Goal: Task Accomplishment & Management: Manage account settings

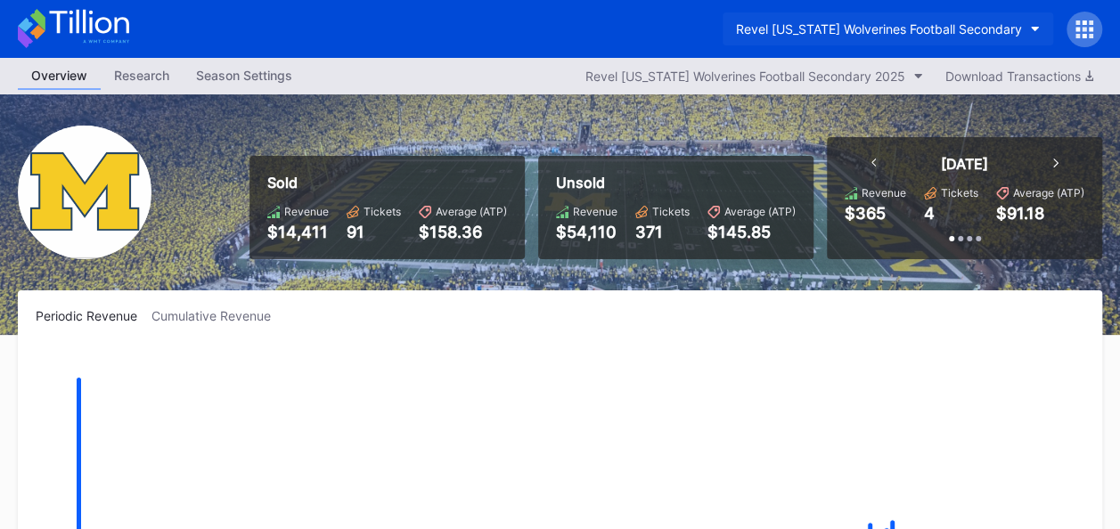
click at [1029, 29] on button "Revel Michigan Wolverines Football Secondary" at bounding box center [888, 28] width 331 height 33
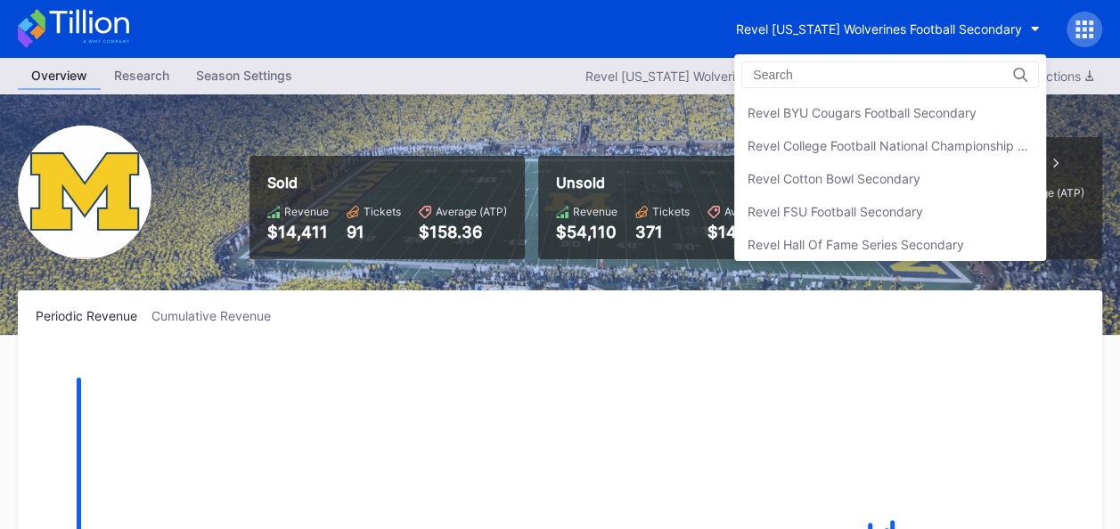
scroll to position [257, 0]
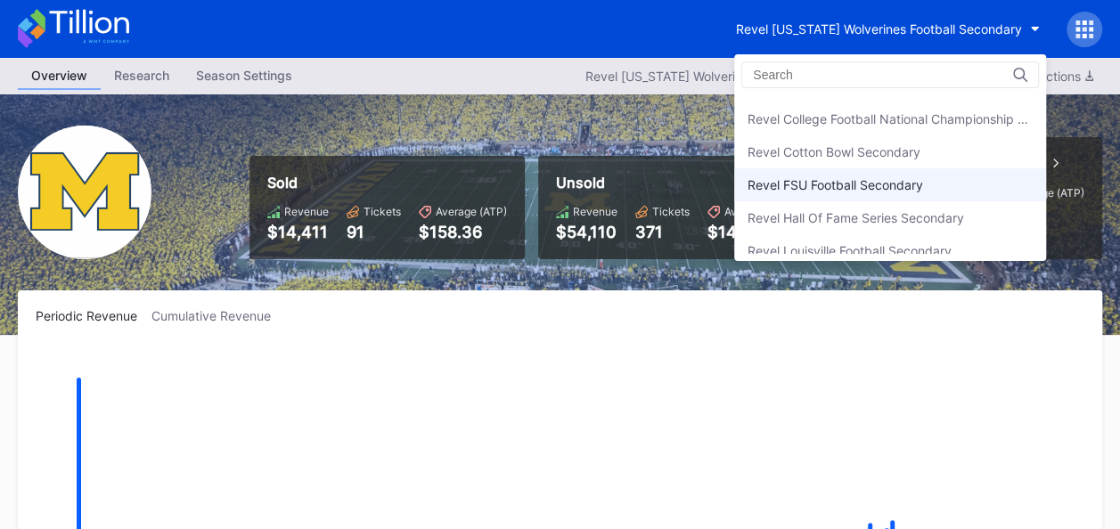
click at [895, 180] on div "Revel FSU Football Secondary" at bounding box center [836, 184] width 176 height 15
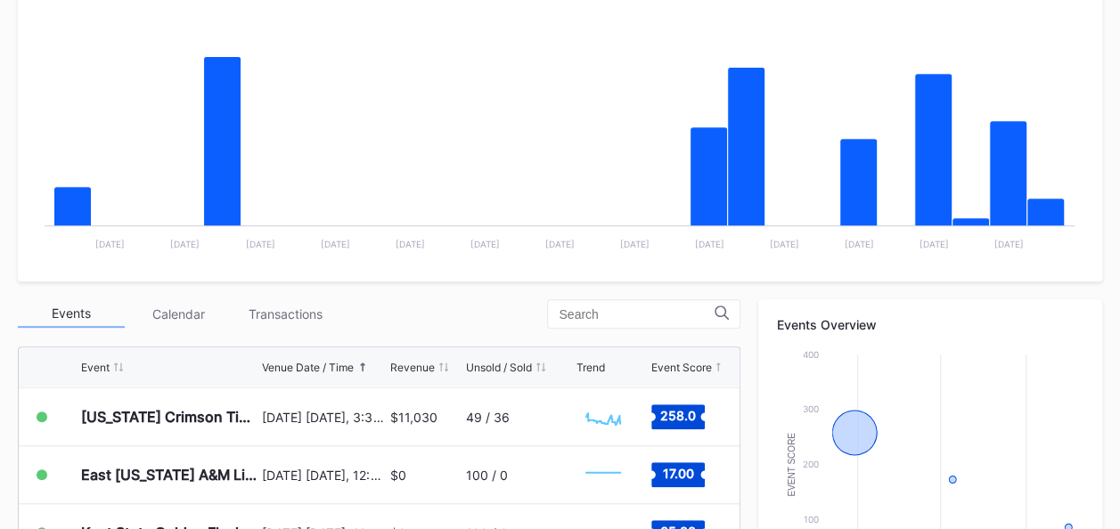
scroll to position [364, 0]
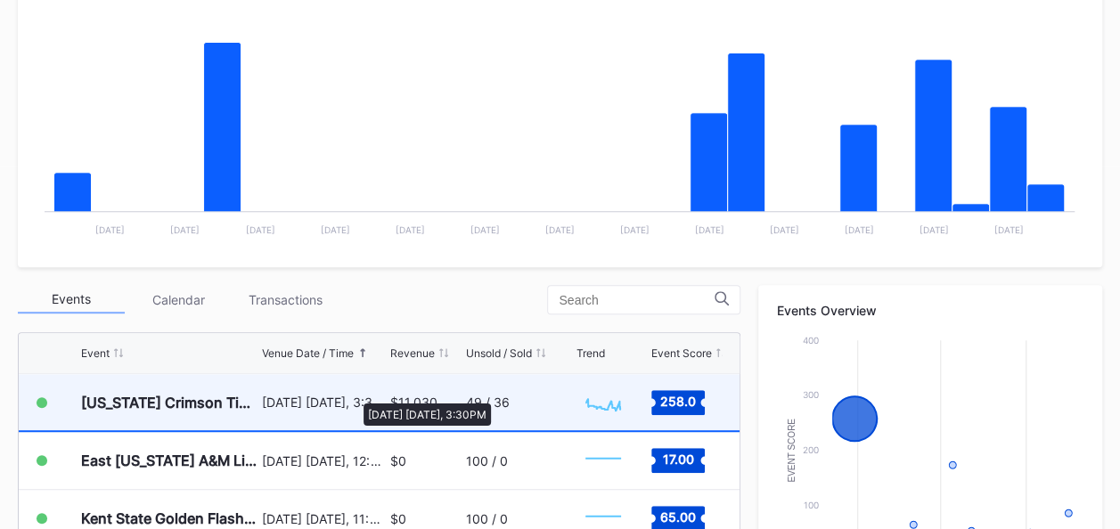
click at [355, 395] on div "[DATE] [DATE], 3:30PM" at bounding box center [324, 402] width 124 height 15
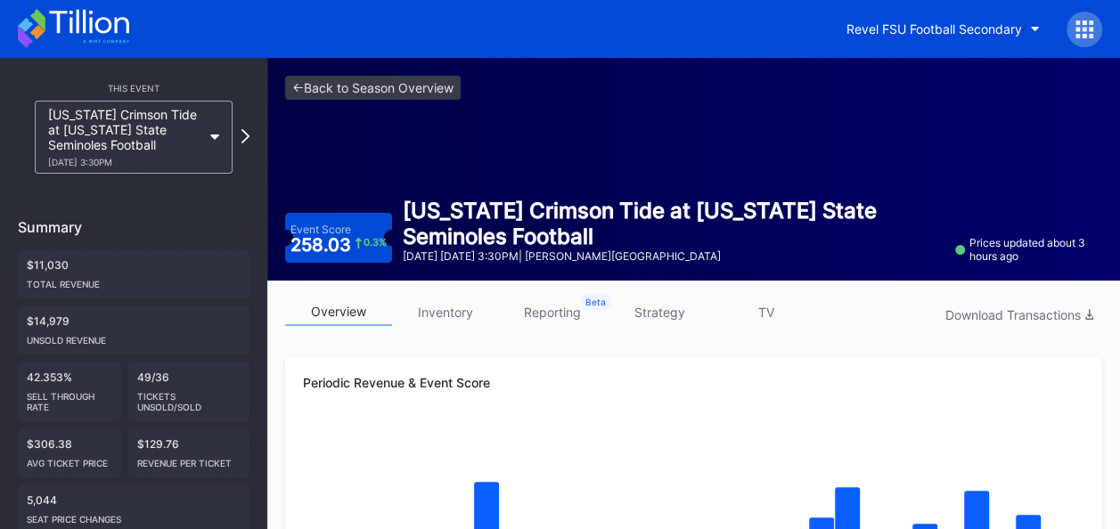
click at [458, 314] on link "inventory" at bounding box center [445, 312] width 107 height 28
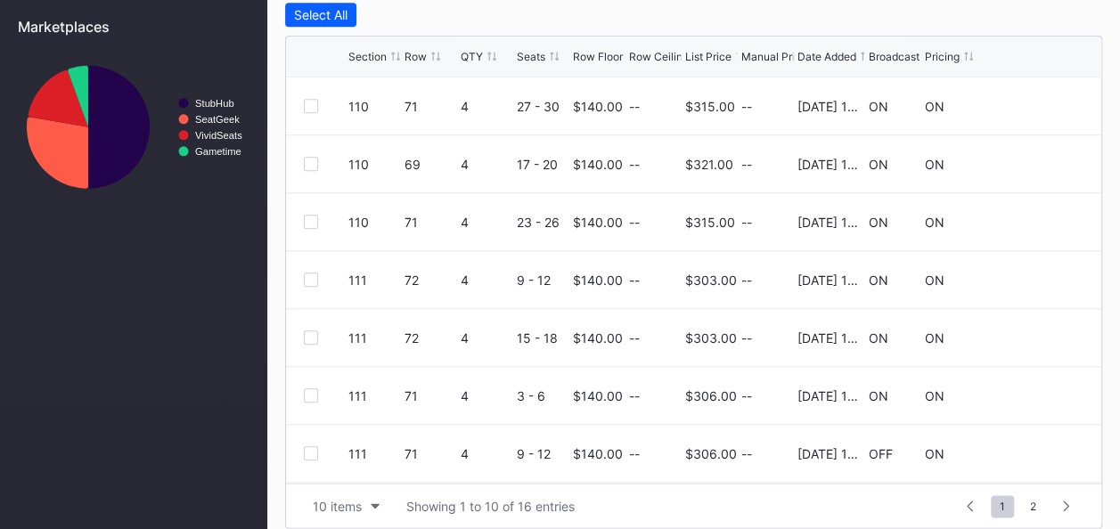
scroll to position [788, 0]
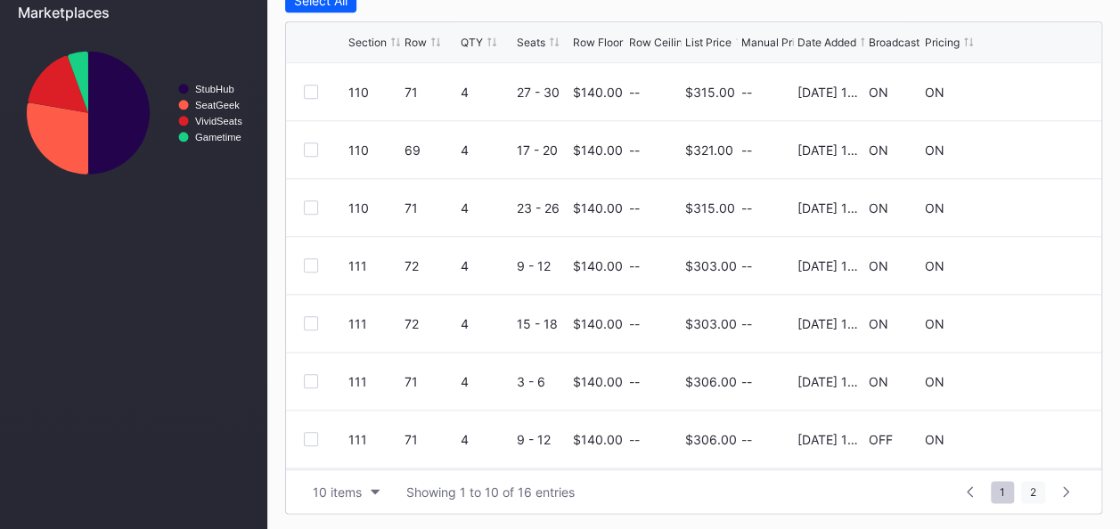
click at [1026, 487] on span "2" at bounding box center [1033, 492] width 24 height 22
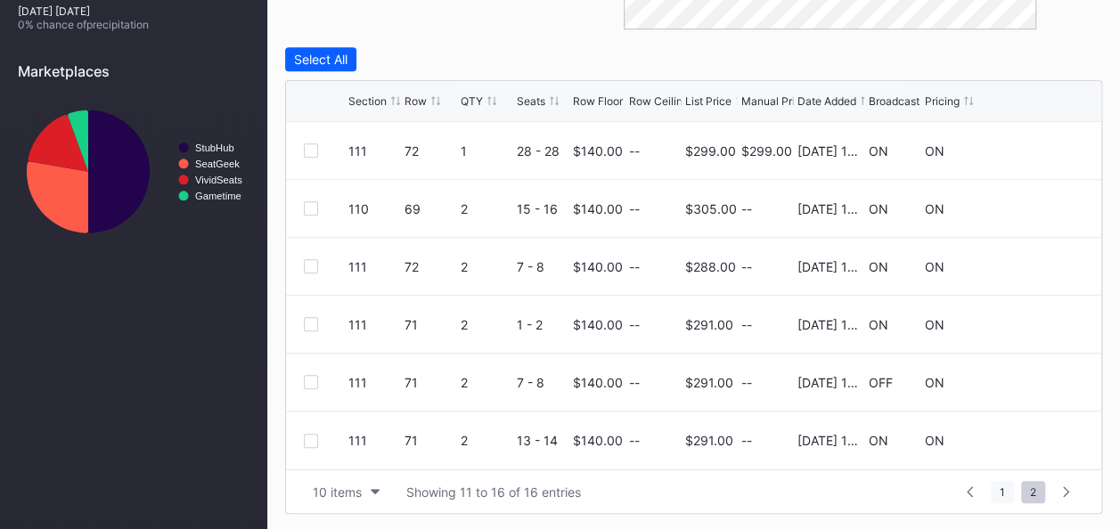
click at [1001, 491] on span "1" at bounding box center [1002, 492] width 23 height 22
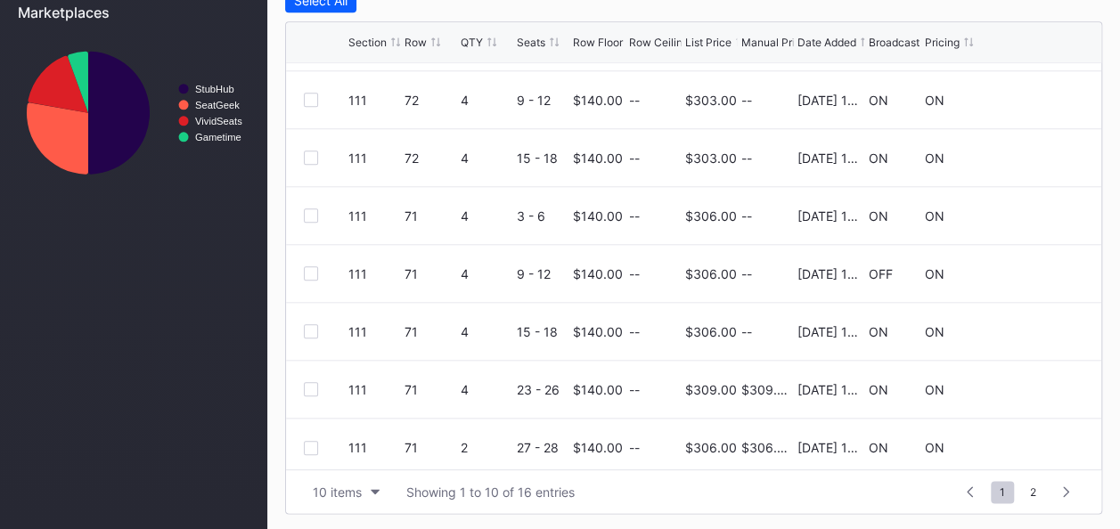
scroll to position [173, 0]
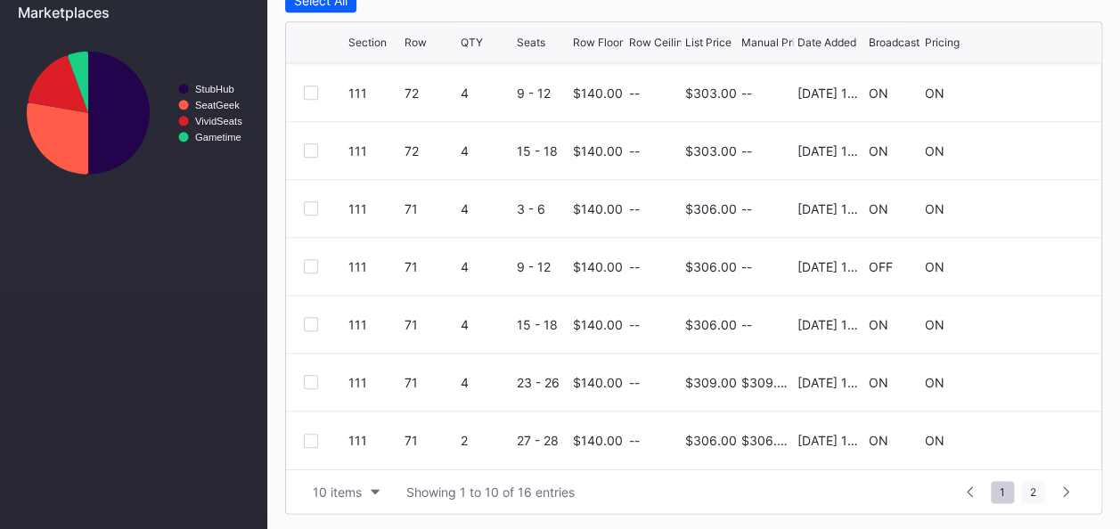
click at [1034, 488] on span "2" at bounding box center [1033, 492] width 24 height 22
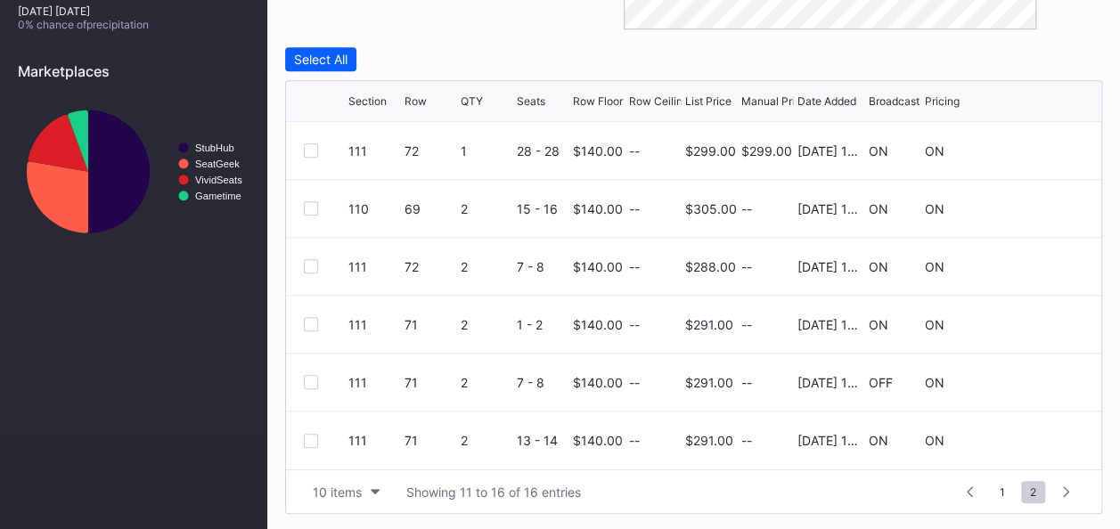
scroll to position [0, 0]
click at [313, 149] on div at bounding box center [311, 150] width 14 height 14
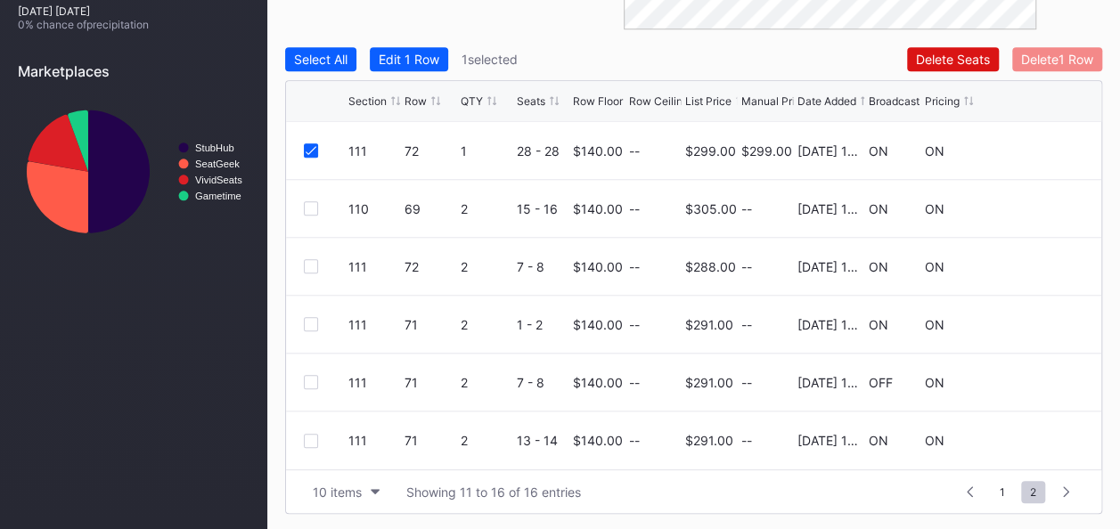
click at [1038, 61] on div "Delete 1 Row" at bounding box center [1057, 59] width 72 height 15
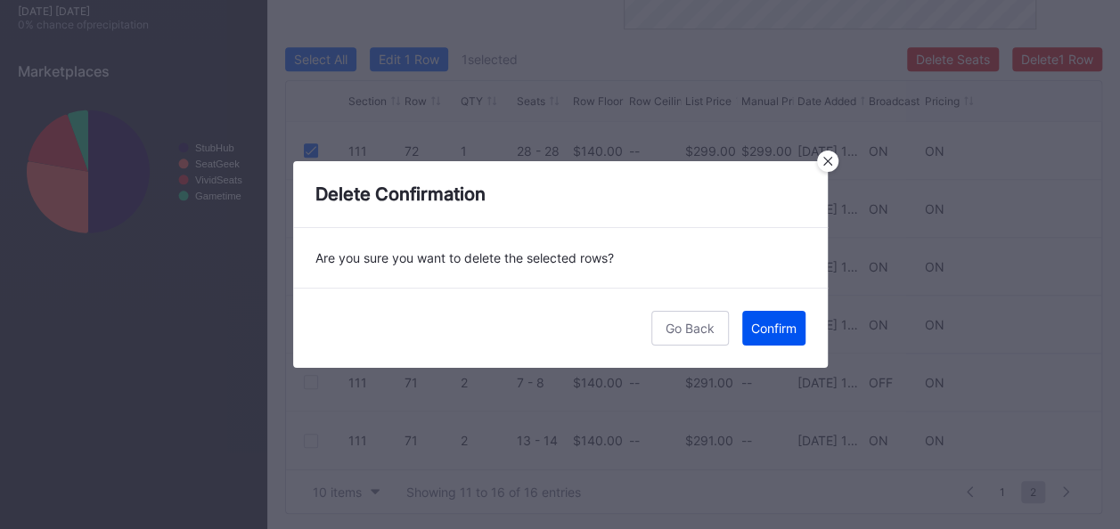
click at [779, 327] on div "Confirm" at bounding box center [773, 328] width 45 height 15
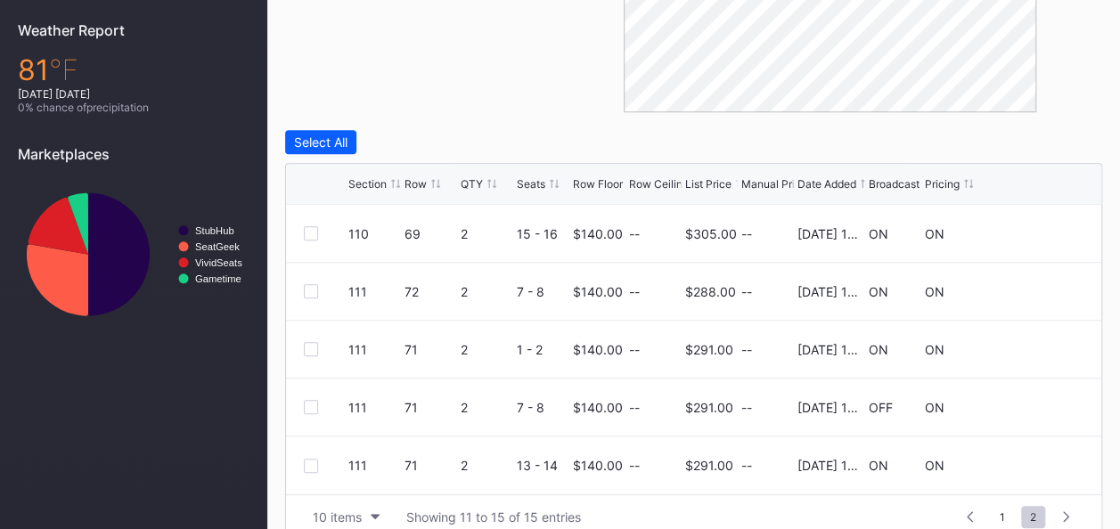
scroll to position [671, 0]
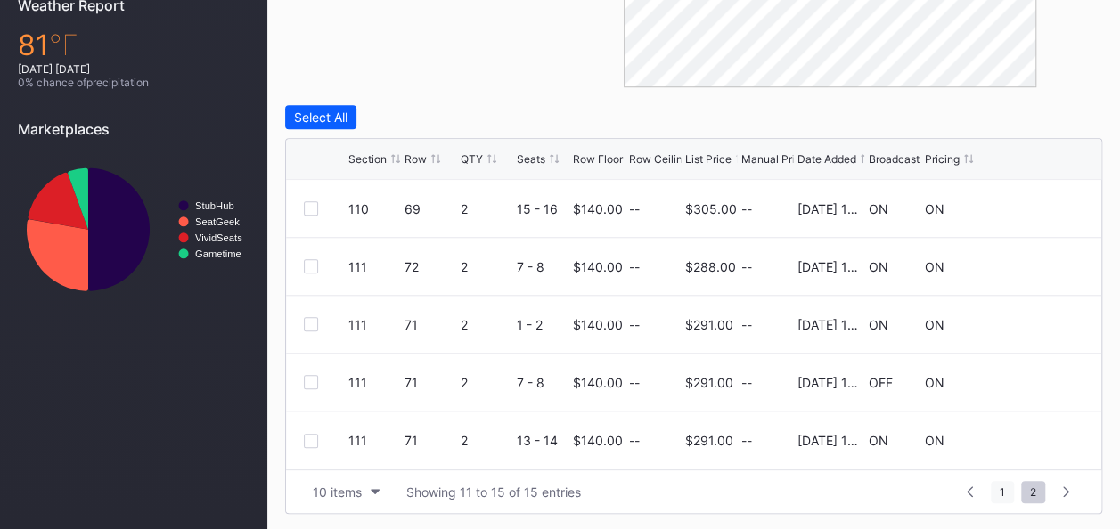
click at [1000, 492] on span "1" at bounding box center [1002, 492] width 23 height 22
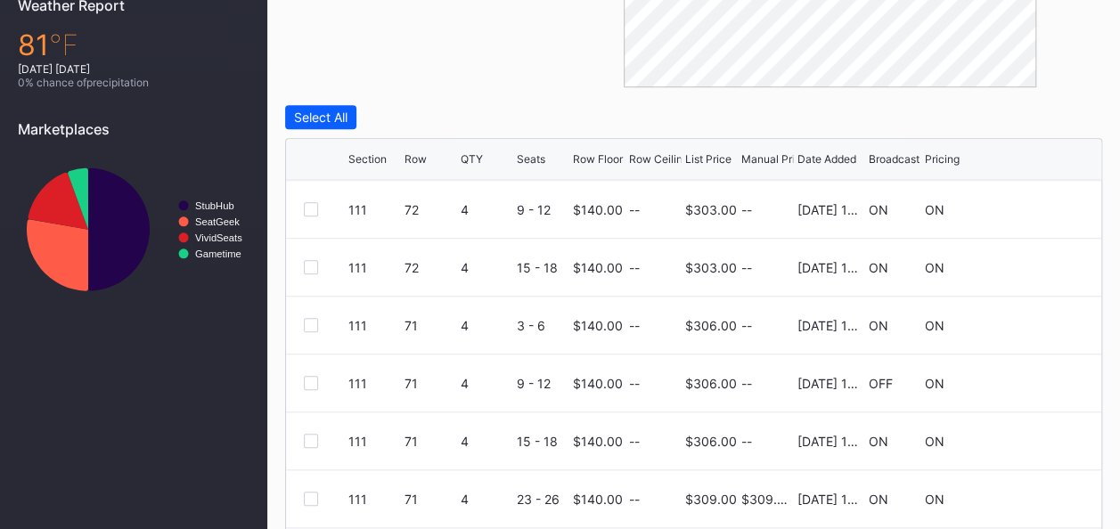
scroll to position [788, 0]
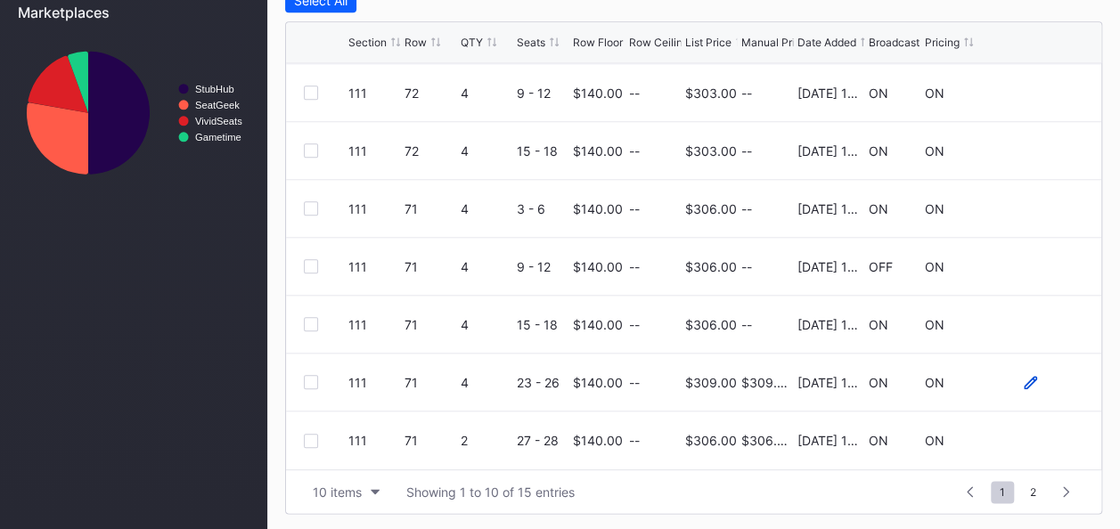
click at [1024, 380] on icon at bounding box center [1030, 382] width 13 height 13
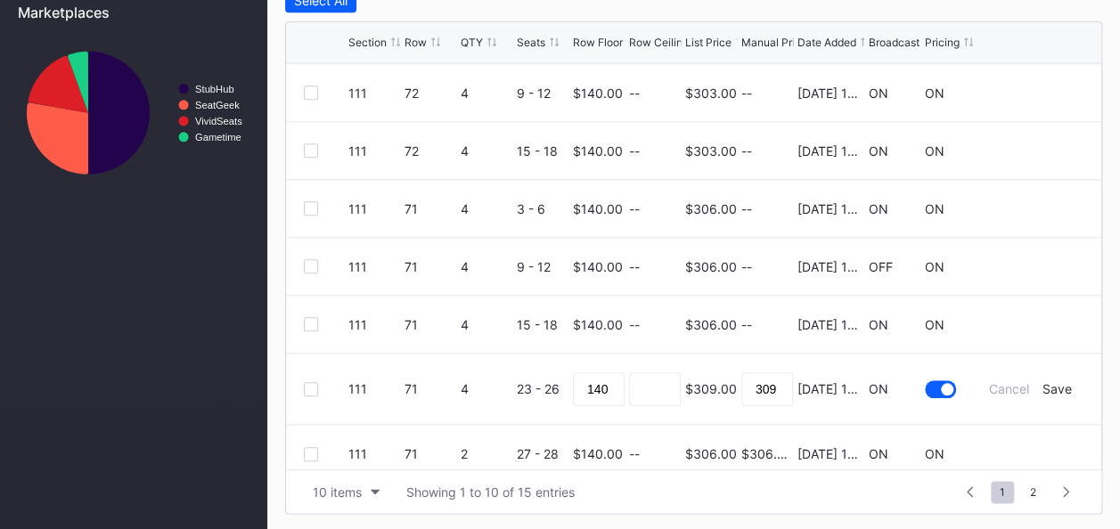
click at [310, 386] on div at bounding box center [311, 389] width 14 height 14
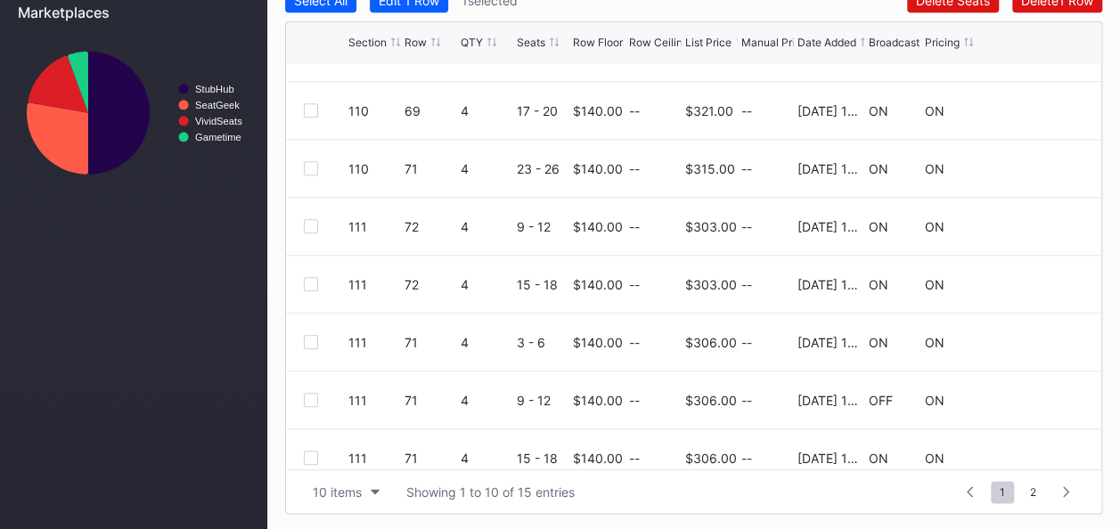
scroll to position [28, 0]
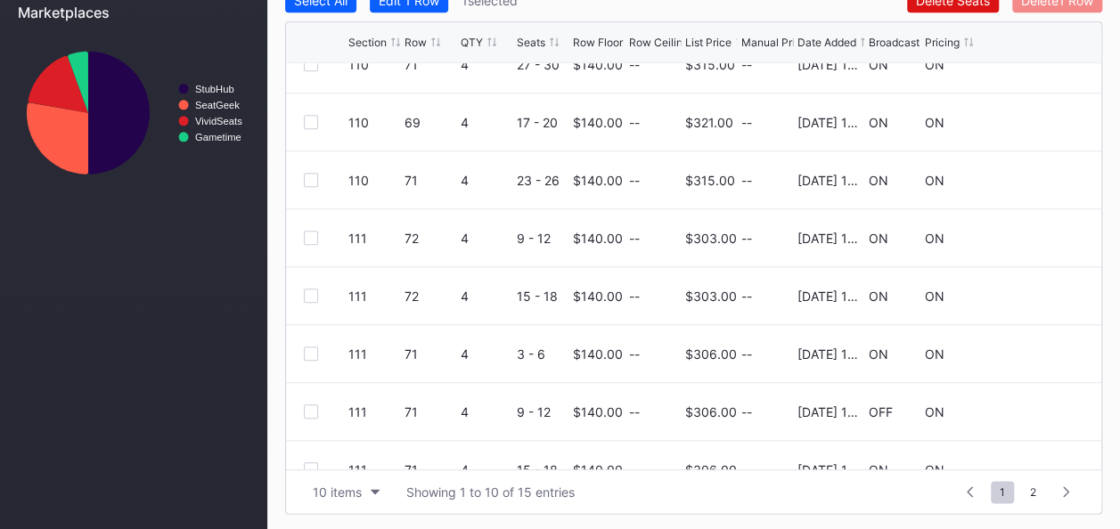
click at [1053, 5] on div "Delete 1 Row" at bounding box center [1057, 0] width 72 height 15
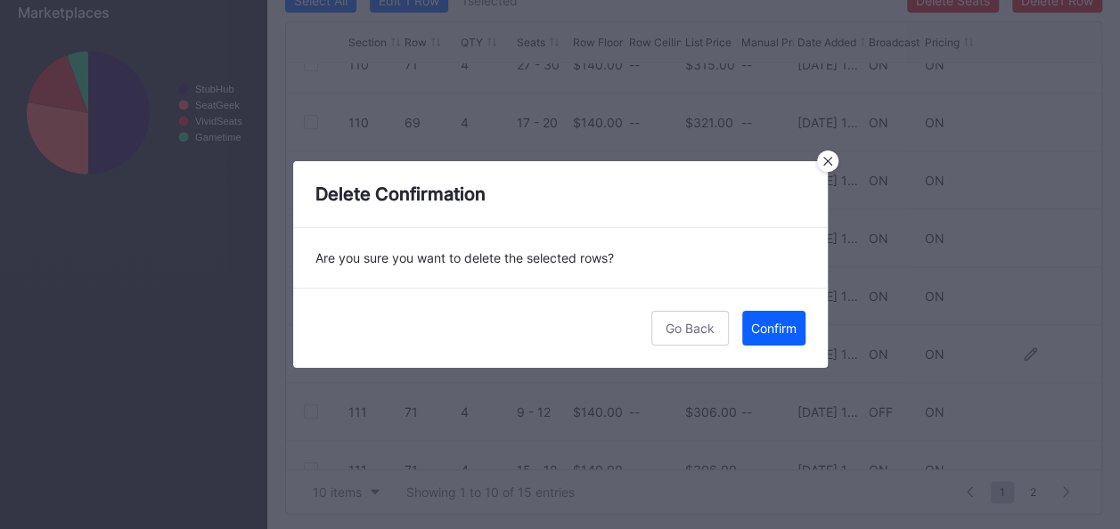
click at [768, 334] on div "Confirm" at bounding box center [773, 328] width 45 height 15
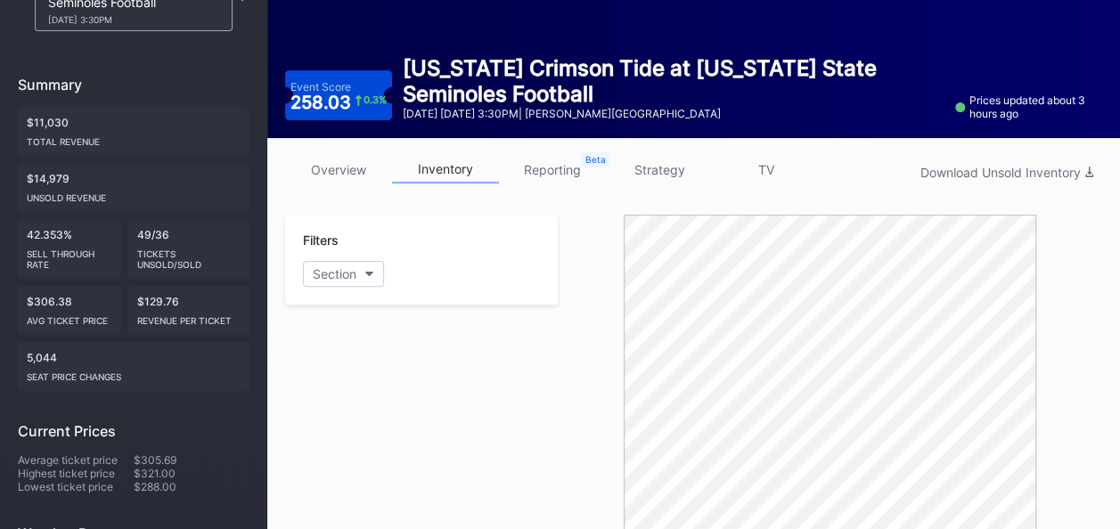
scroll to position [0, 0]
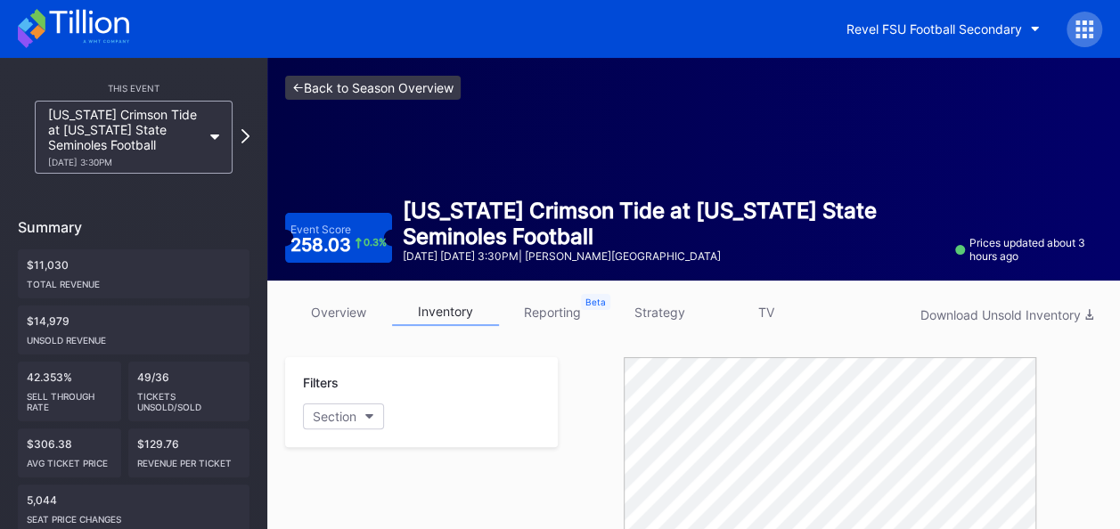
click at [331, 93] on link "<- Back to Season Overview" at bounding box center [373, 88] width 176 height 24
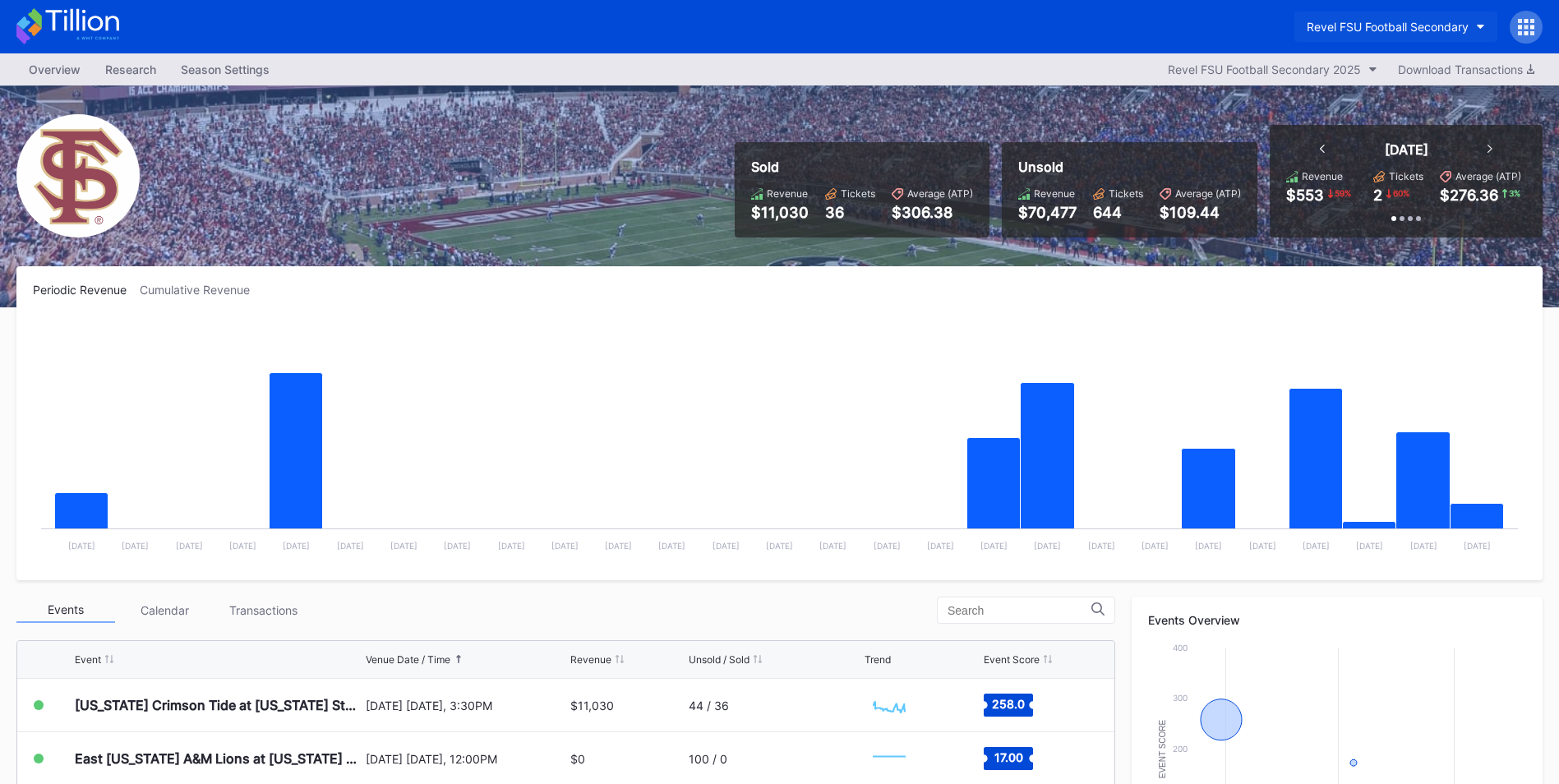
click at [1044, 29] on button "Revel FSU Football Secondary" at bounding box center [1396, 26] width 203 height 30
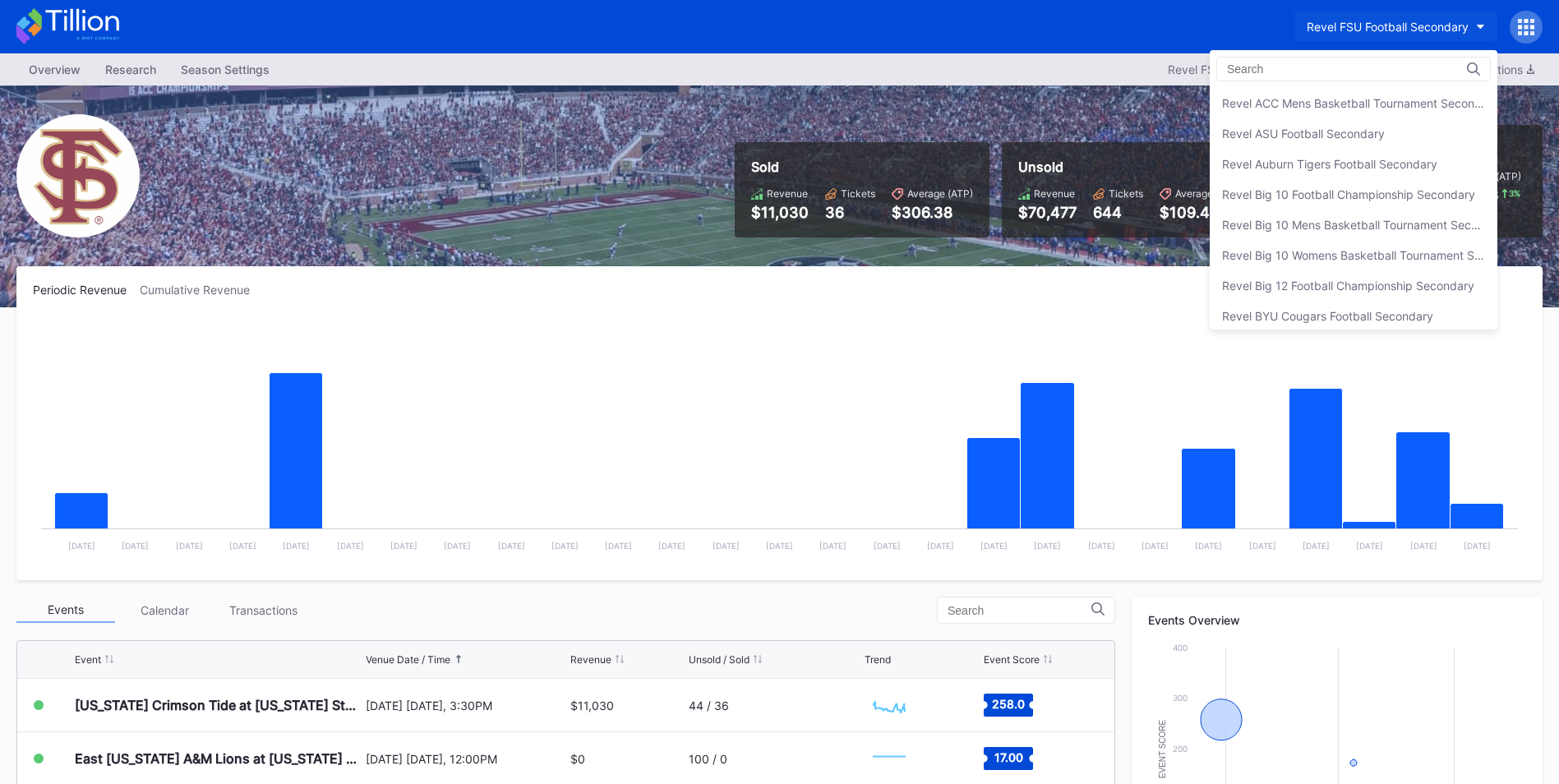
scroll to position [304, 0]
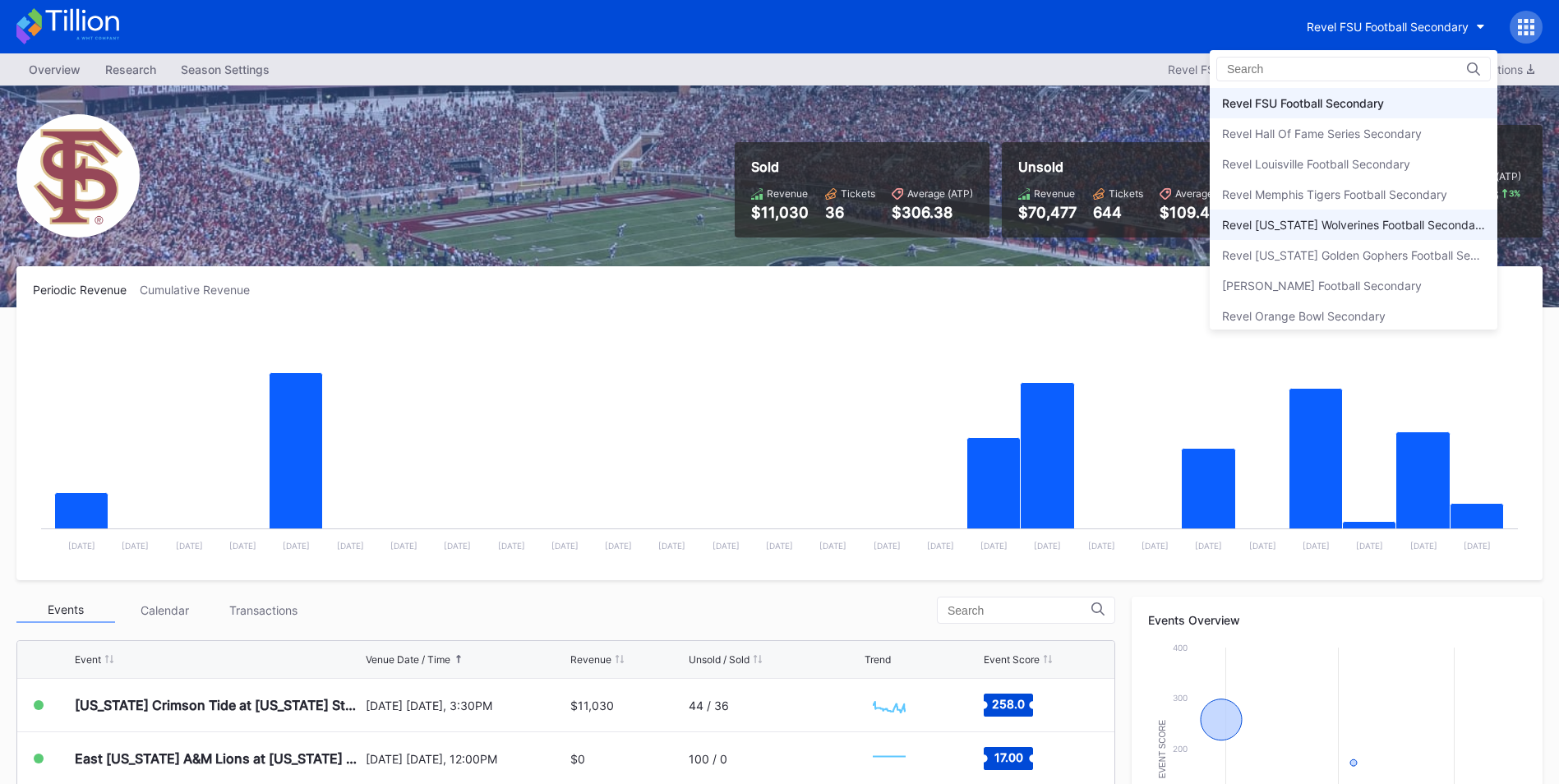
click at [1044, 222] on div "Revel [US_STATE] Wolverines Football Secondary" at bounding box center [1353, 224] width 263 height 14
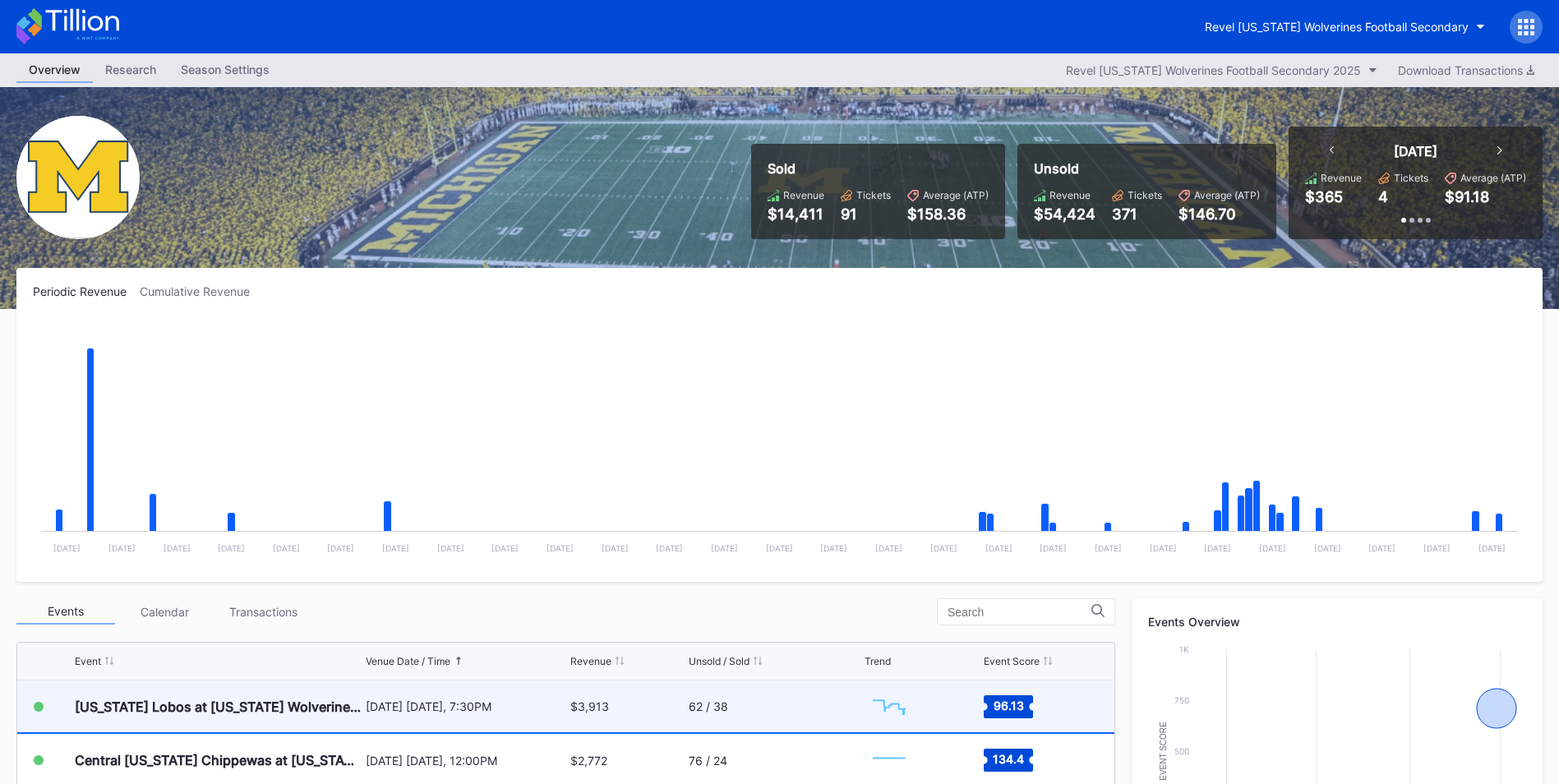
click at [367, 487] on div "[DATE] [DATE], 7:30PM" at bounding box center [465, 707] width 200 height 52
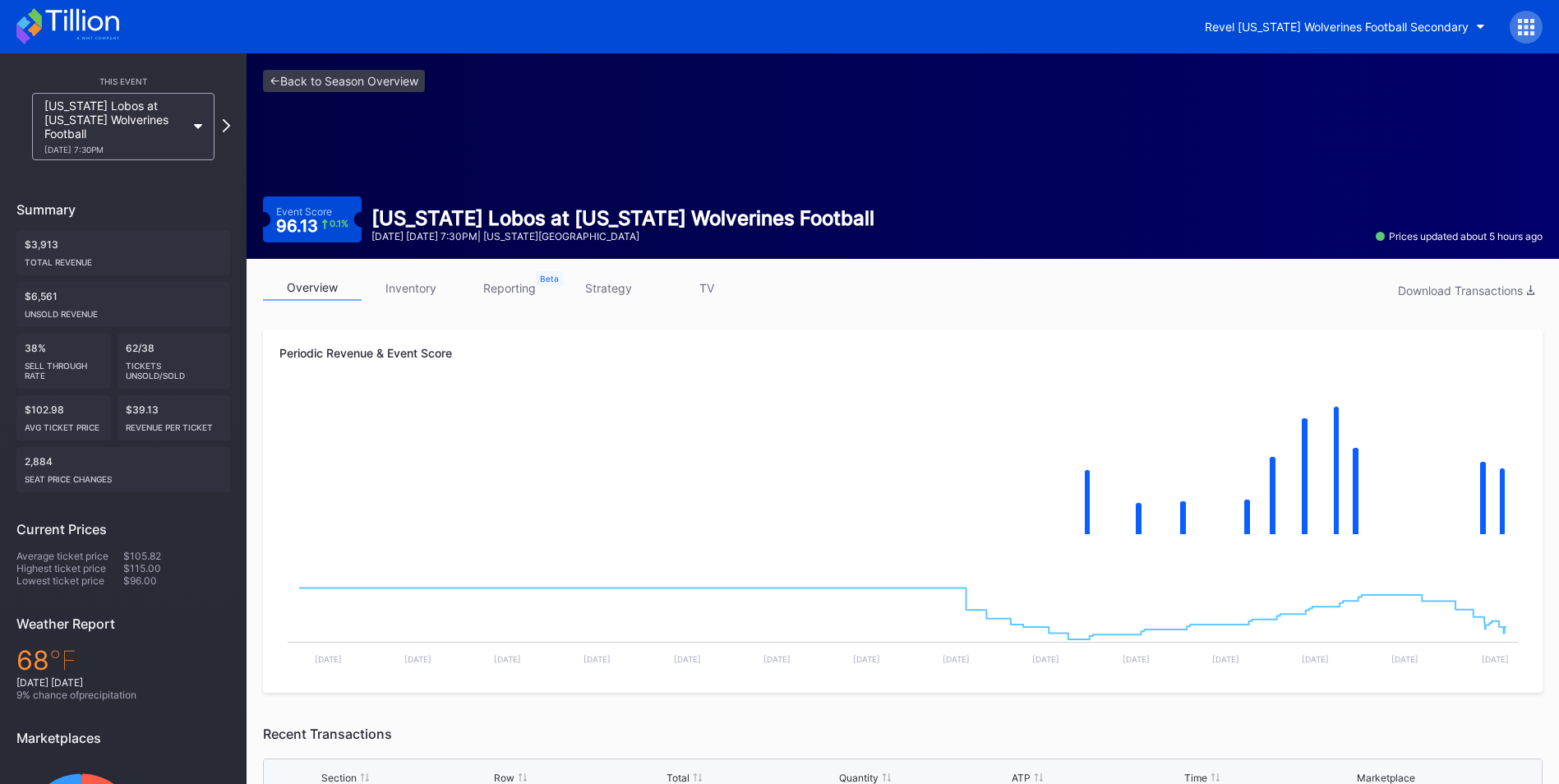
click at [411, 290] on link "inventory" at bounding box center [411, 288] width 99 height 26
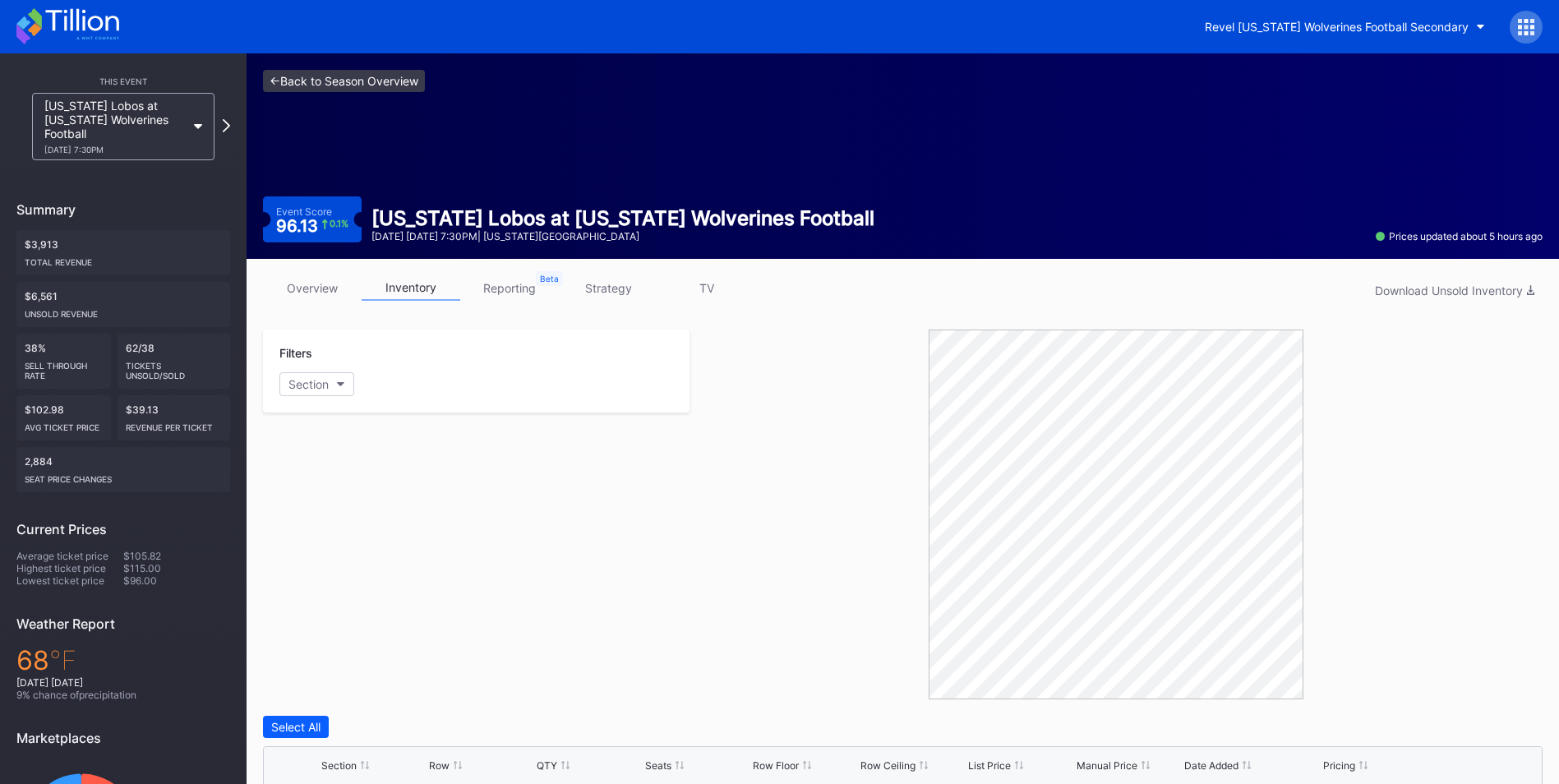
click at [295, 76] on link "<- Back to Season Overview" at bounding box center [344, 81] width 162 height 22
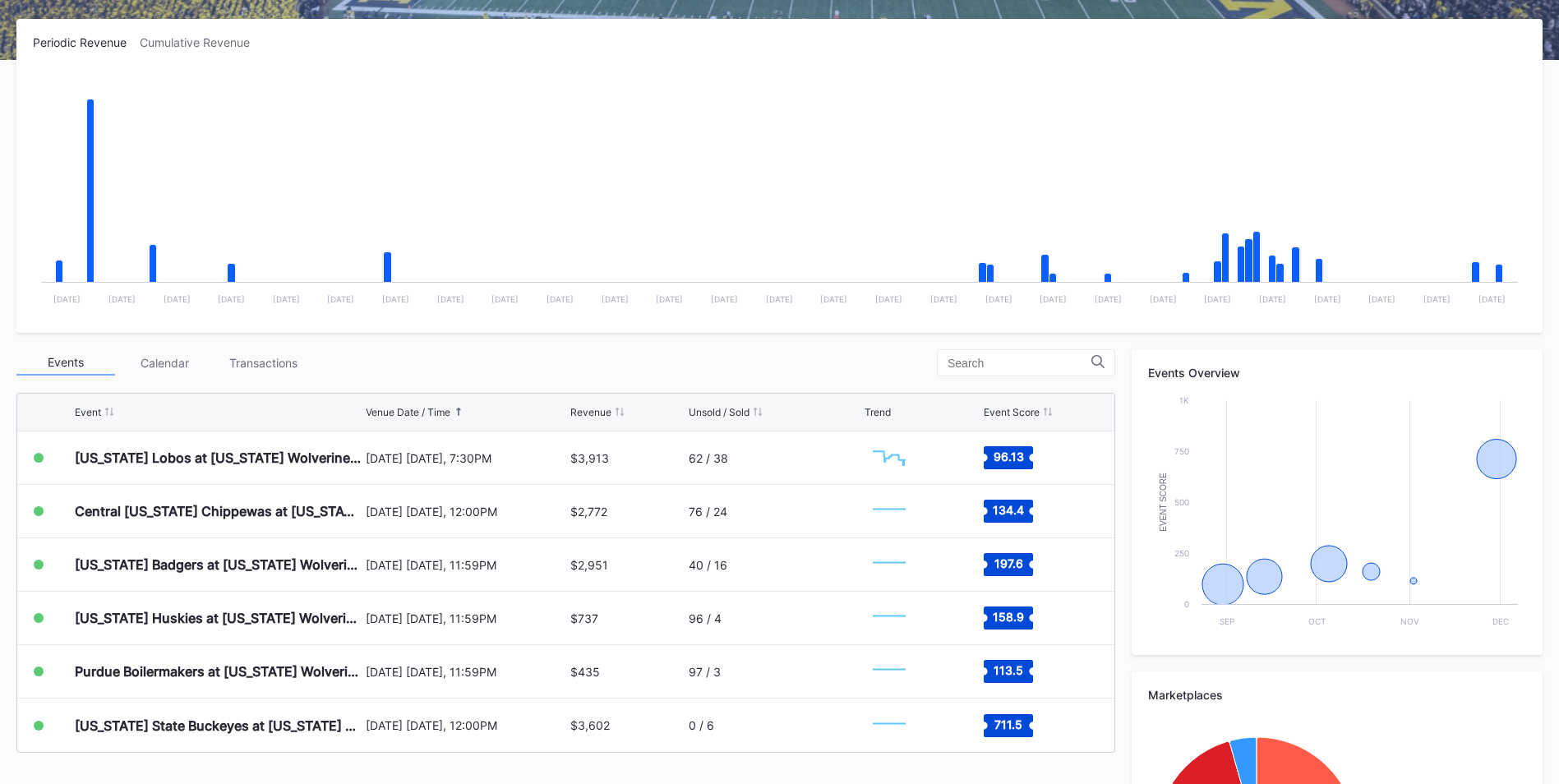
scroll to position [267, 0]
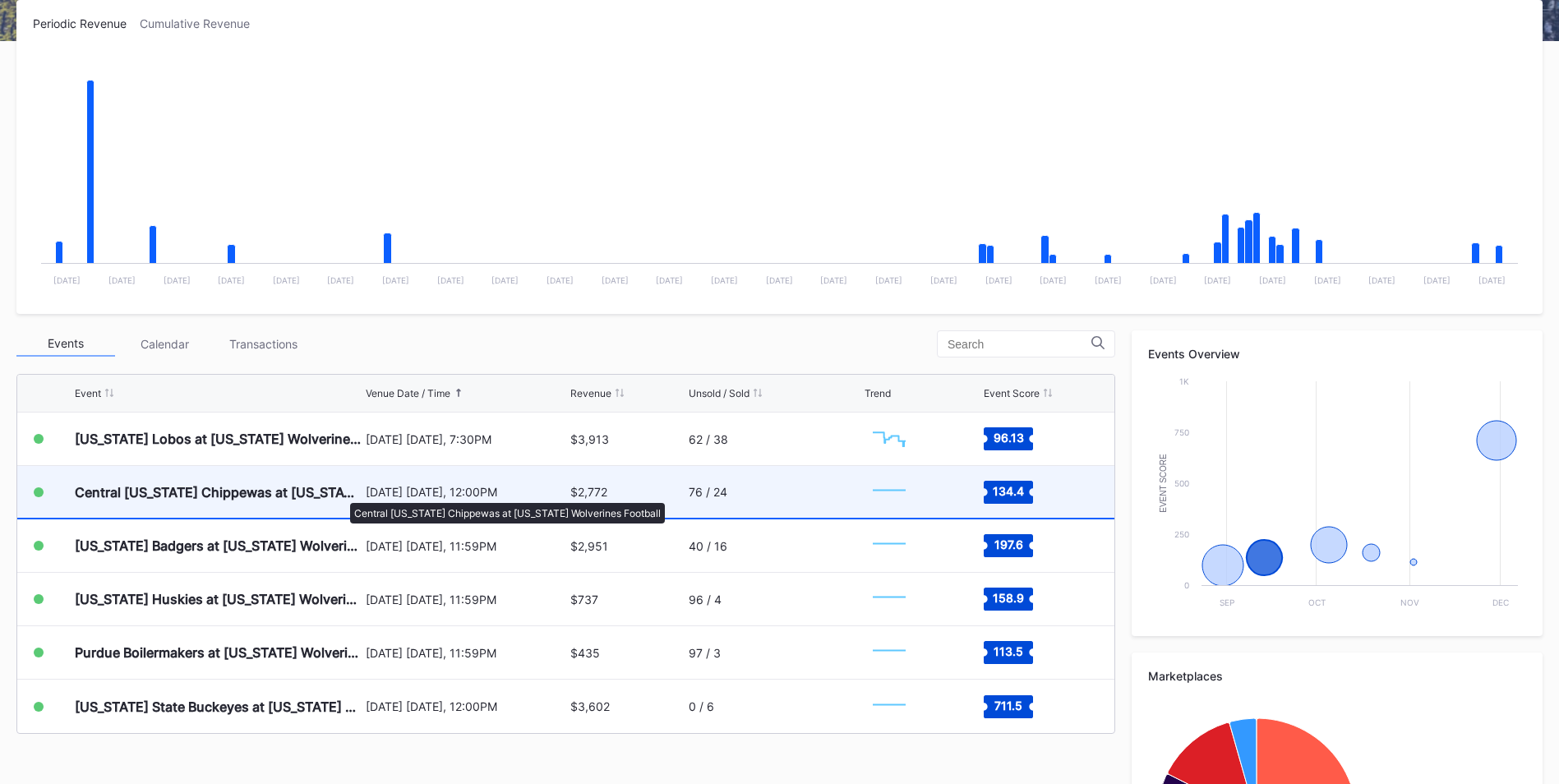
click at [342, 487] on div "Central [US_STATE] Chippewas at [US_STATE] Wolverines Football" at bounding box center [218, 493] width 287 height 17
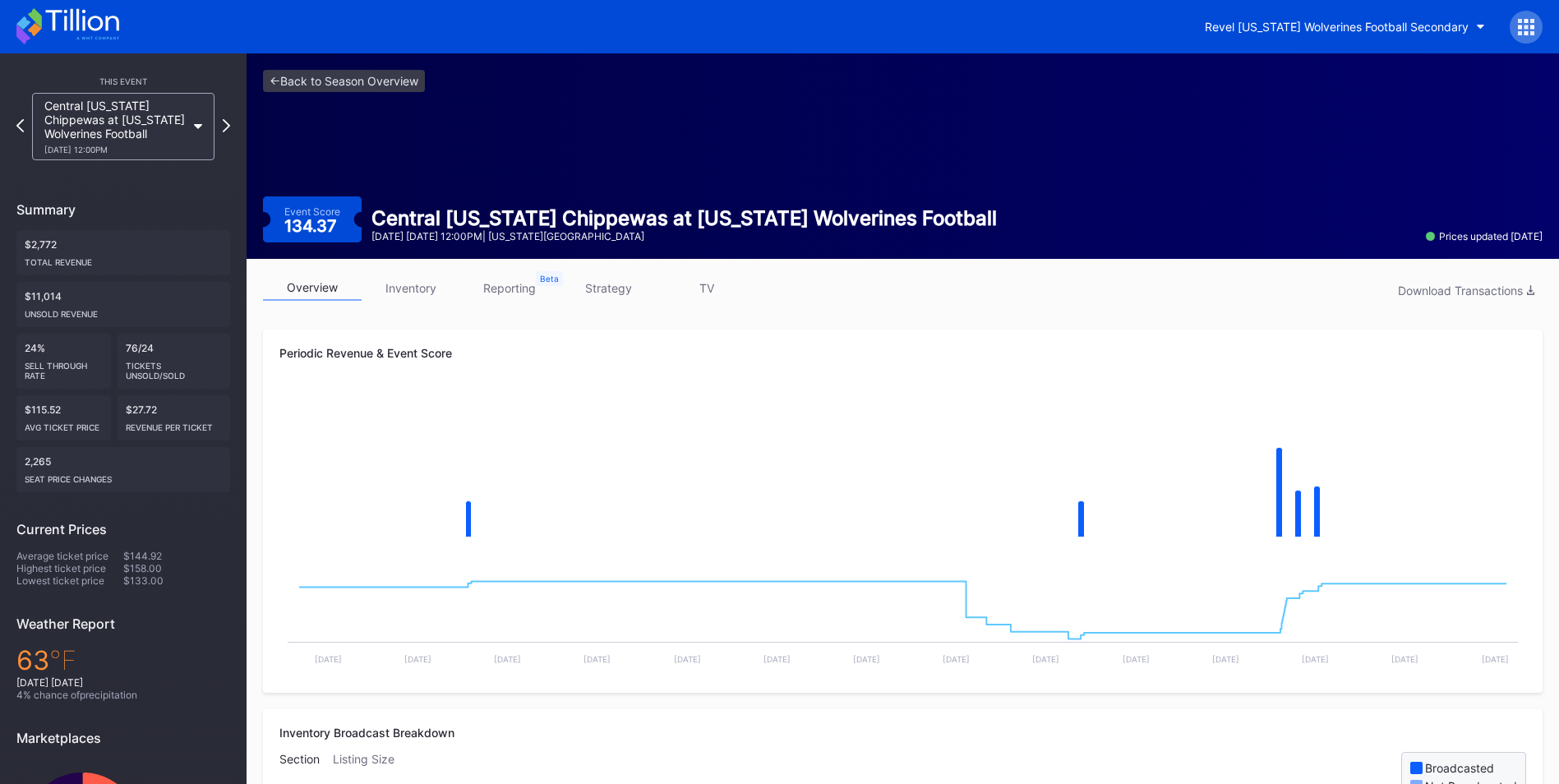
click at [413, 291] on link "inventory" at bounding box center [411, 288] width 99 height 26
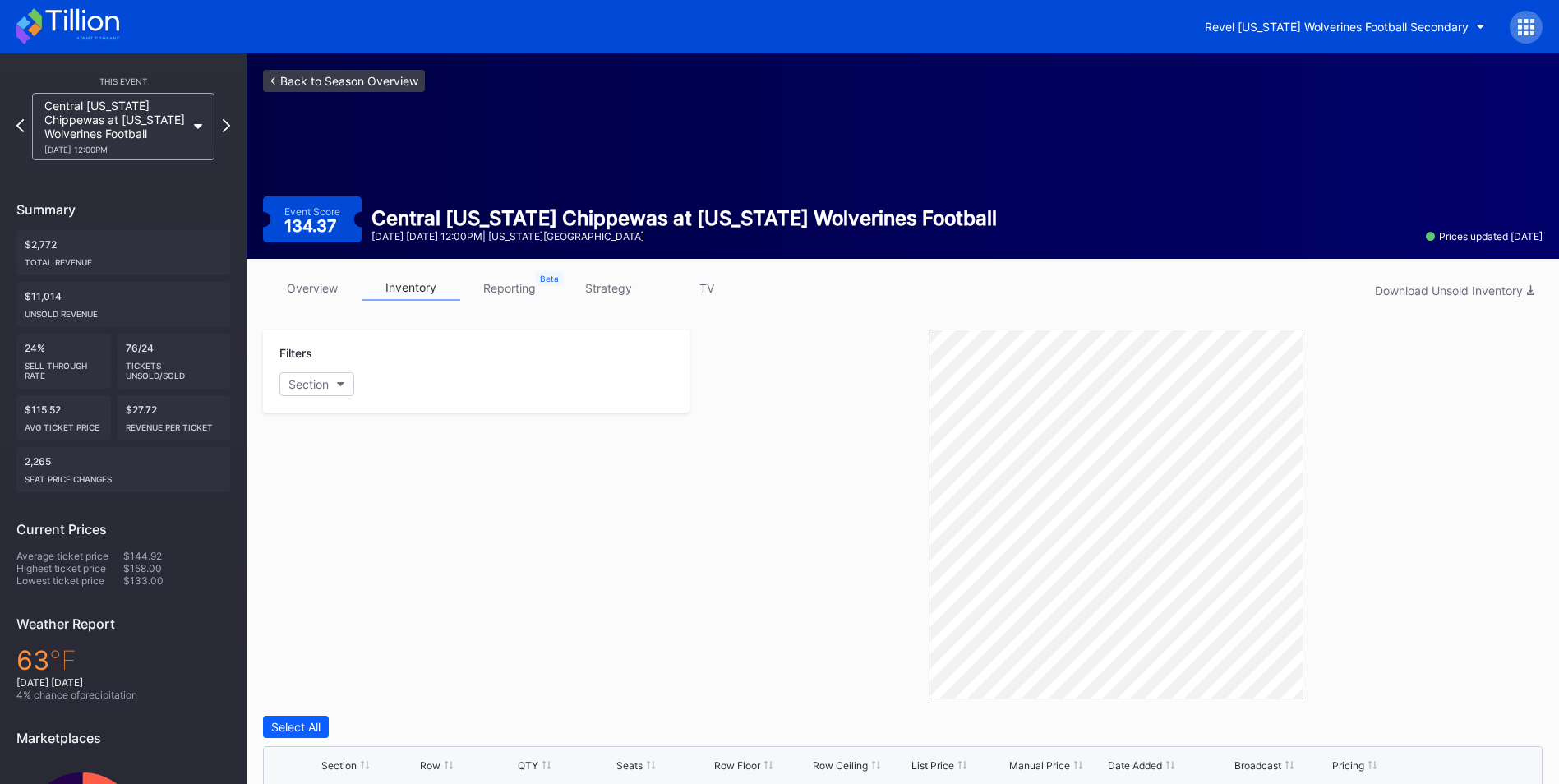
click at [341, 79] on link "<- Back to Season Overview" at bounding box center [344, 81] width 162 height 22
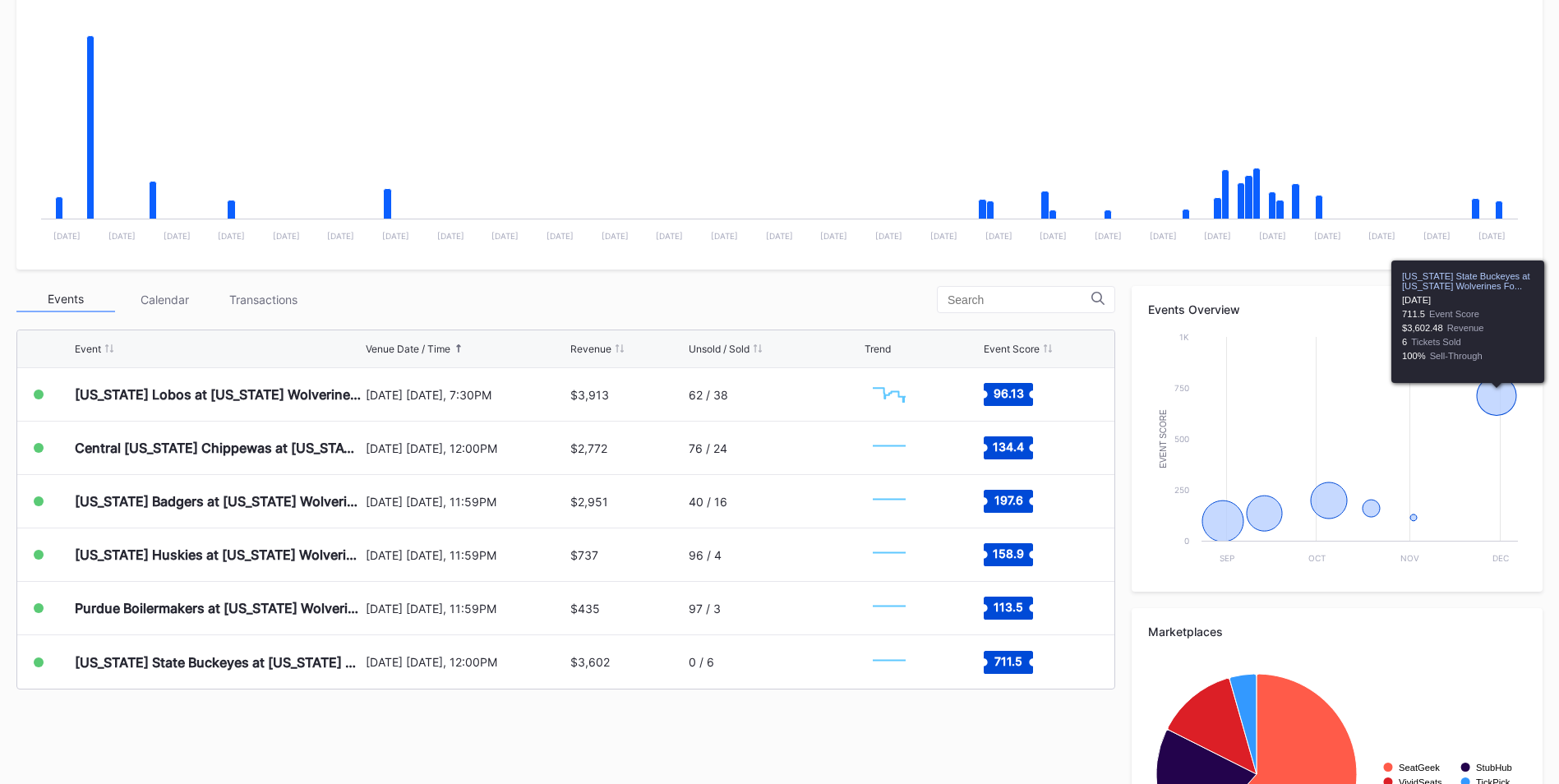
scroll to position [317, 0]
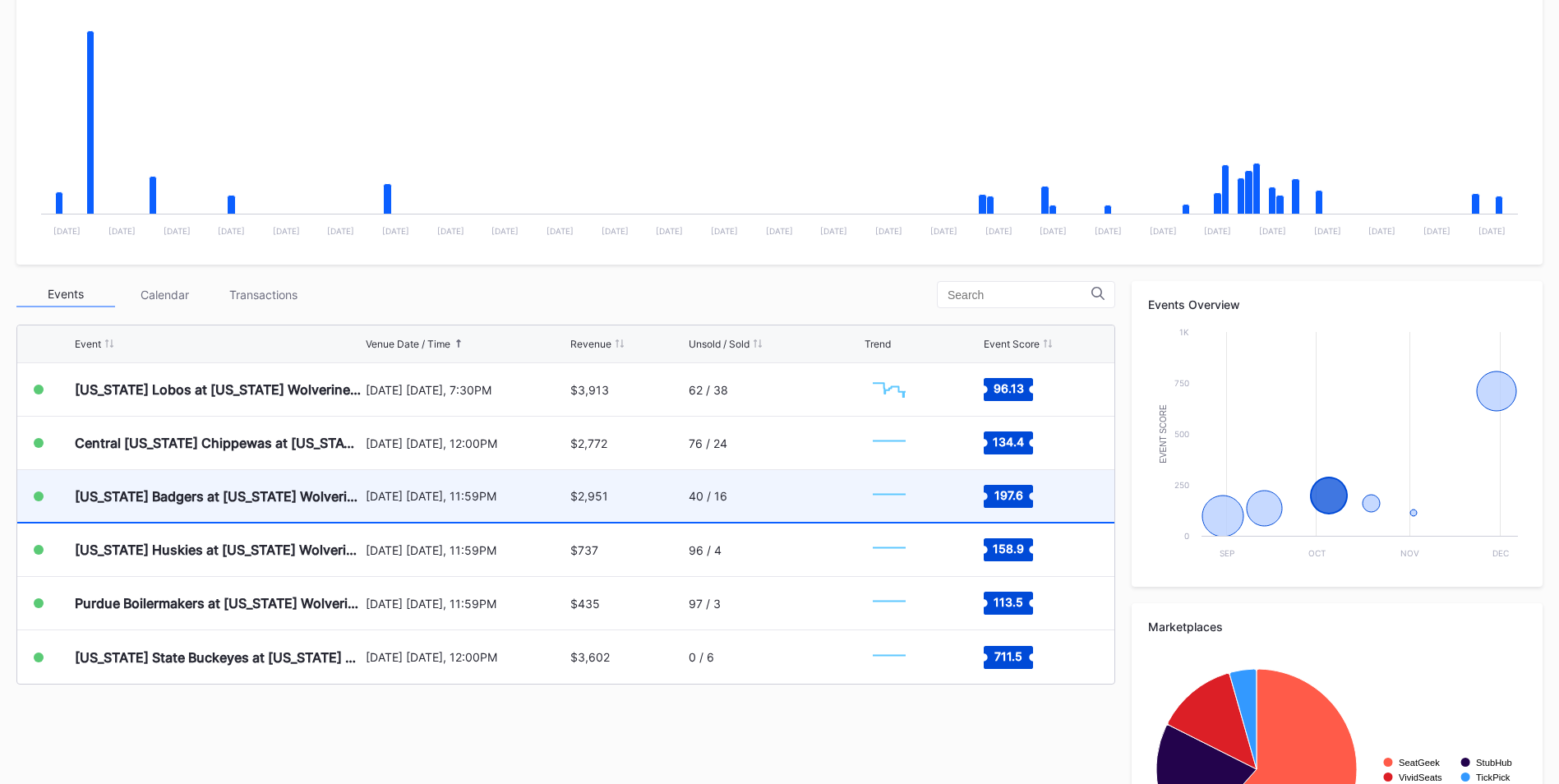
click at [588, 487] on div "$2,951" at bounding box center [589, 495] width 38 height 14
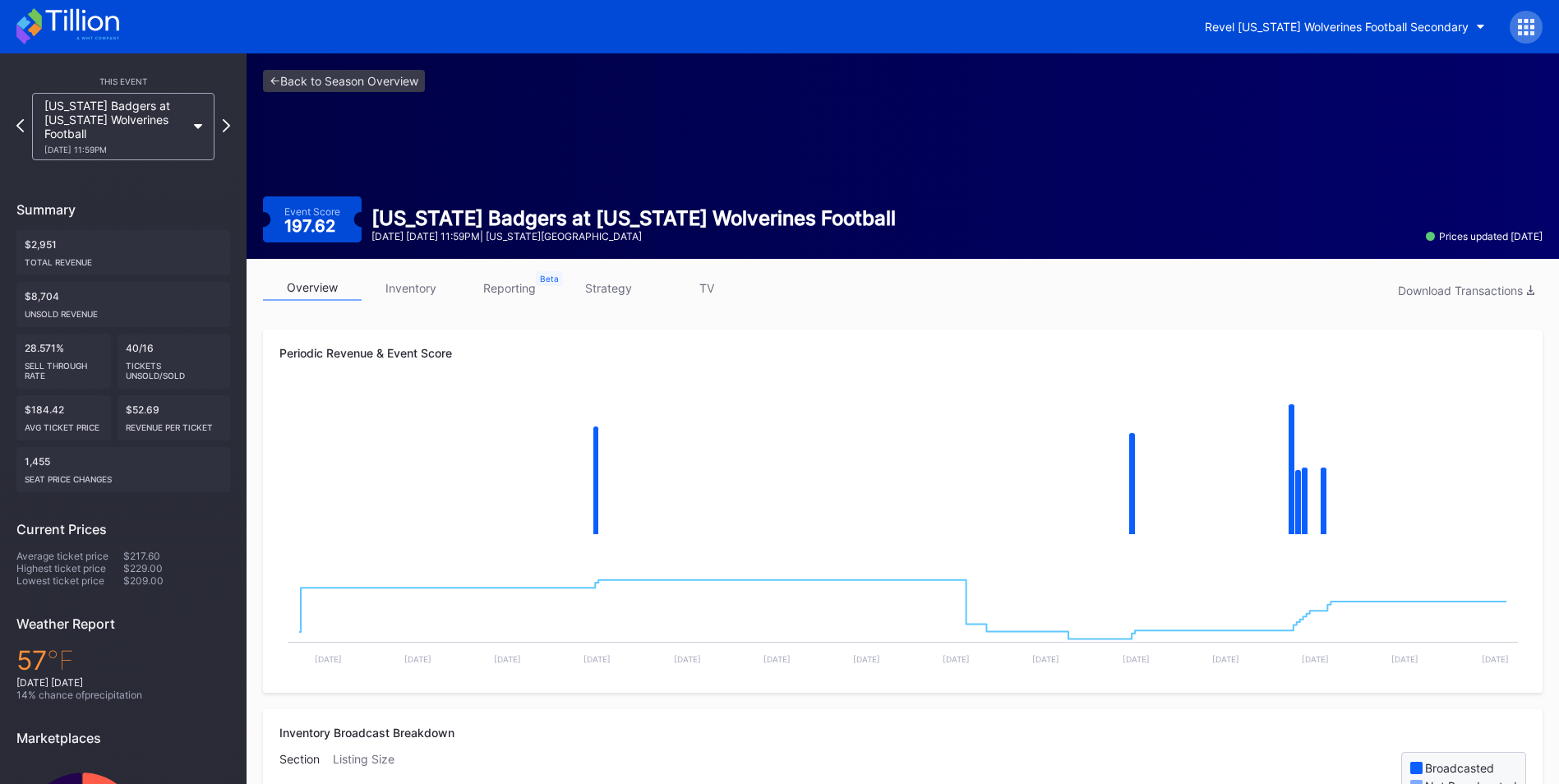
drag, startPoint x: 409, startPoint y: 285, endPoint x: 486, endPoint y: 284, distance: 77.0
click at [409, 284] on link "inventory" at bounding box center [411, 288] width 99 height 26
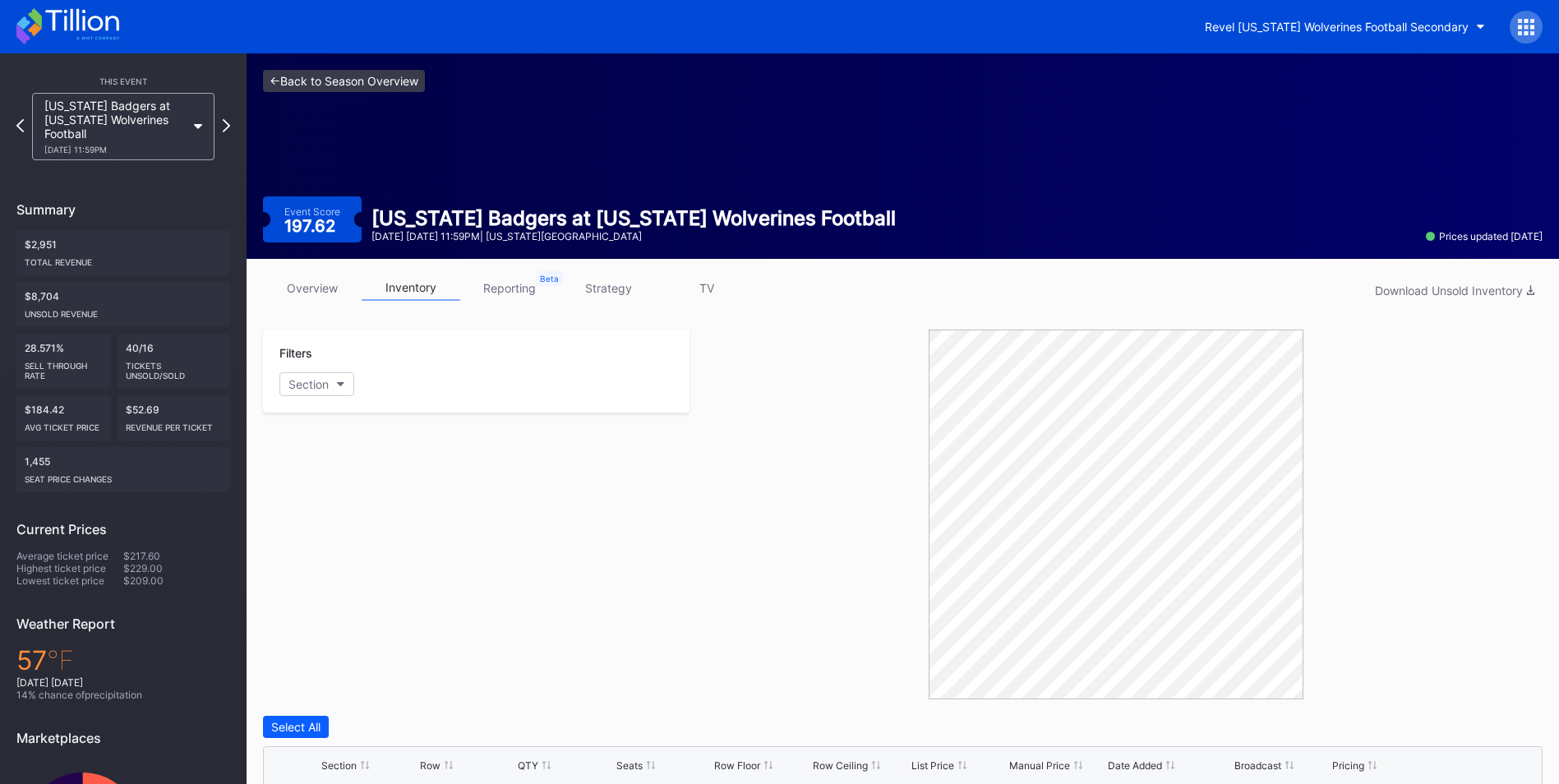
click at [306, 87] on link "<- Back to Season Overview" at bounding box center [344, 81] width 162 height 22
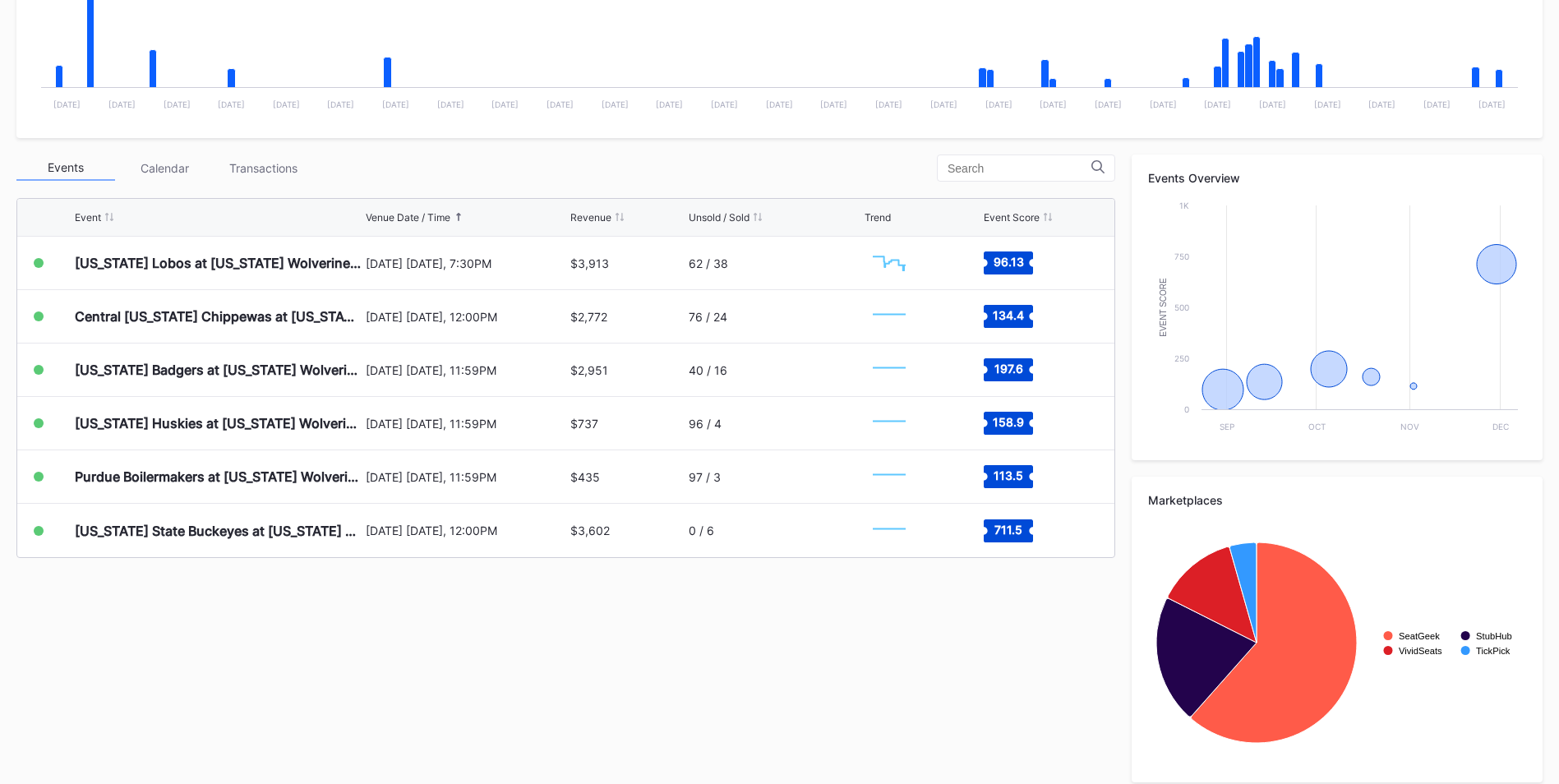
scroll to position [446, 0]
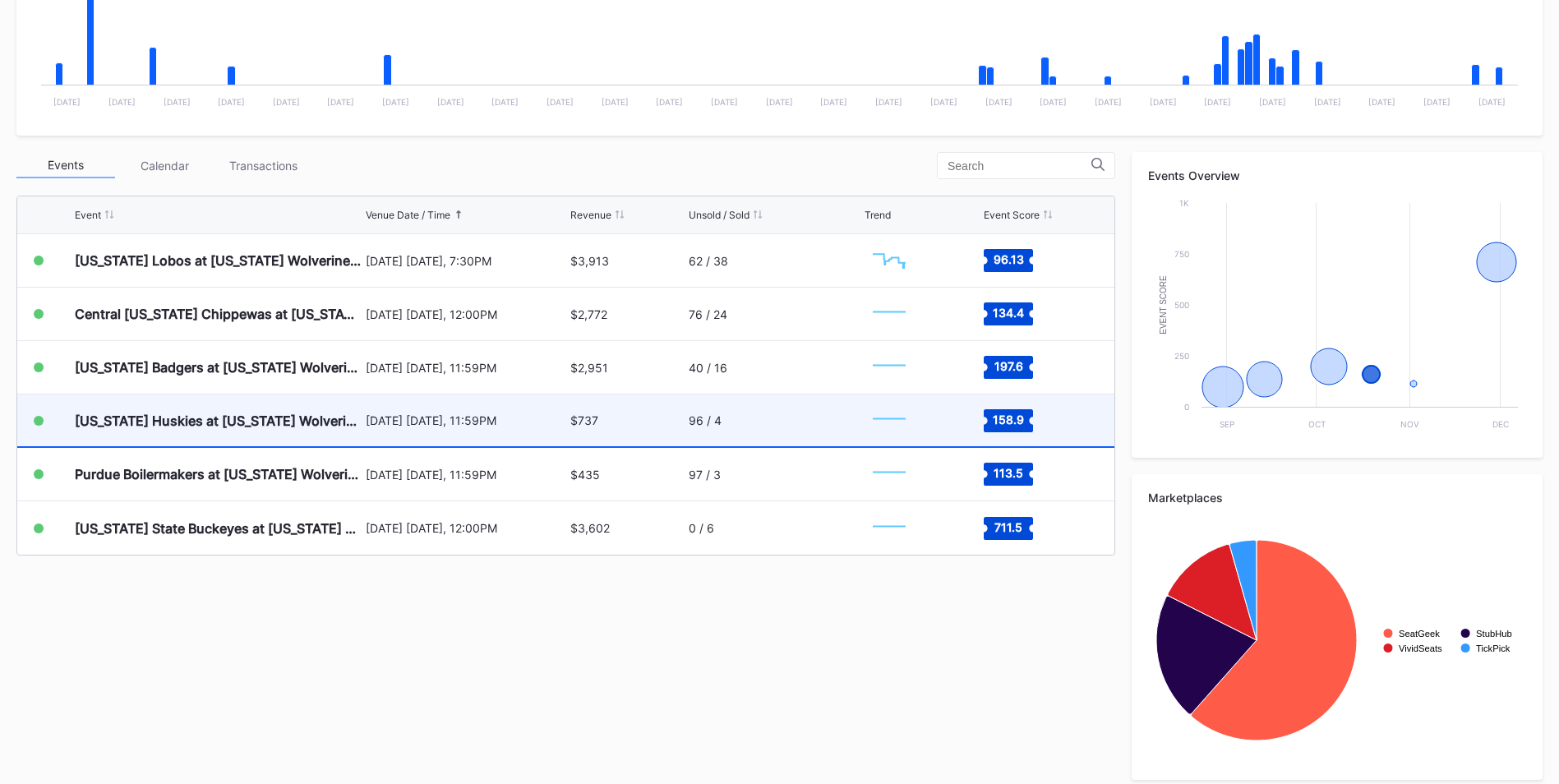
click at [569, 430] on div "[US_STATE] Huskies at [US_STATE] Wolverines Football [DATE] [DATE], 11:59PM $73…" at bounding box center [565, 422] width 1097 height 53
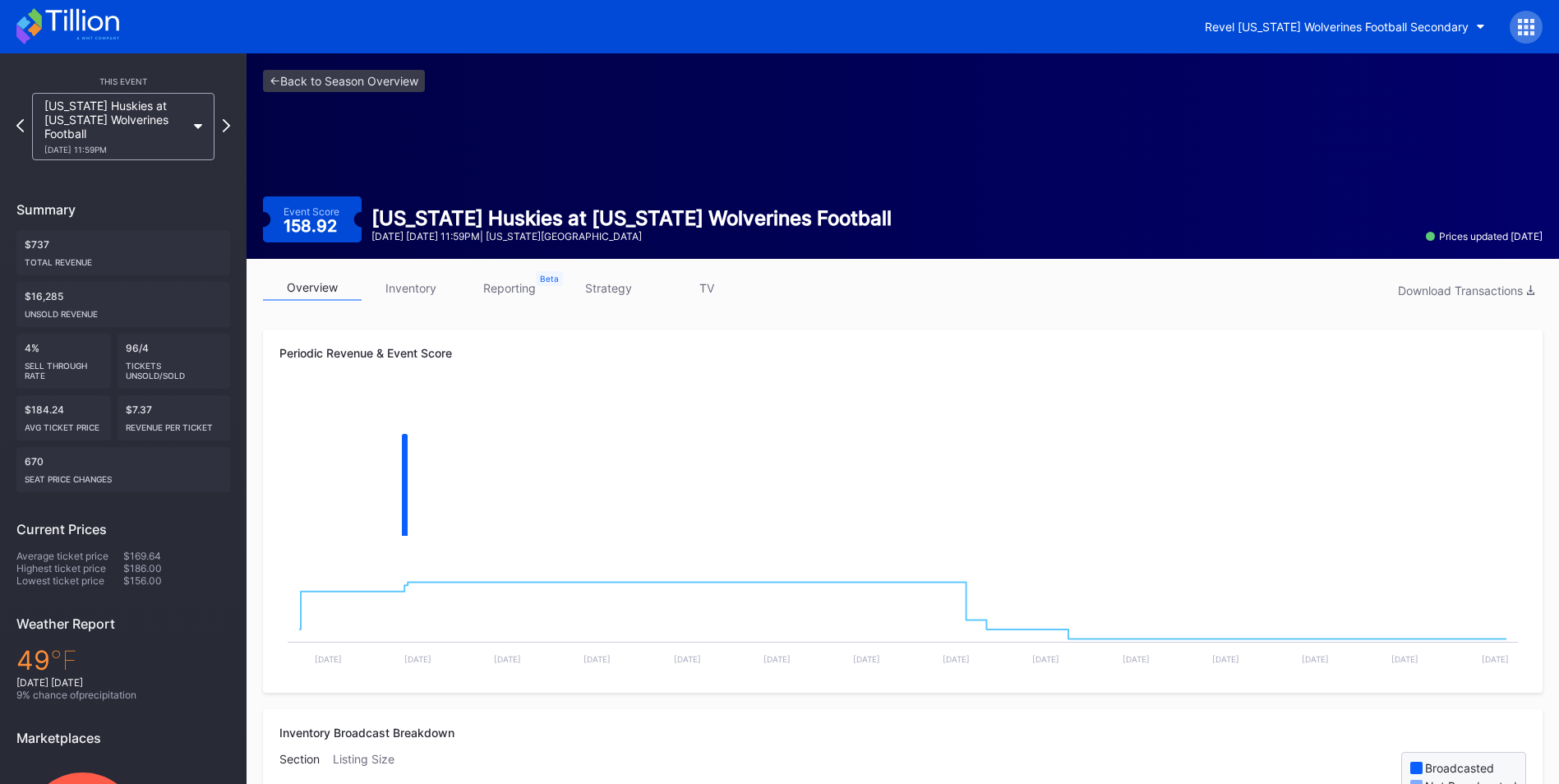
click at [429, 297] on link "inventory" at bounding box center [411, 288] width 99 height 26
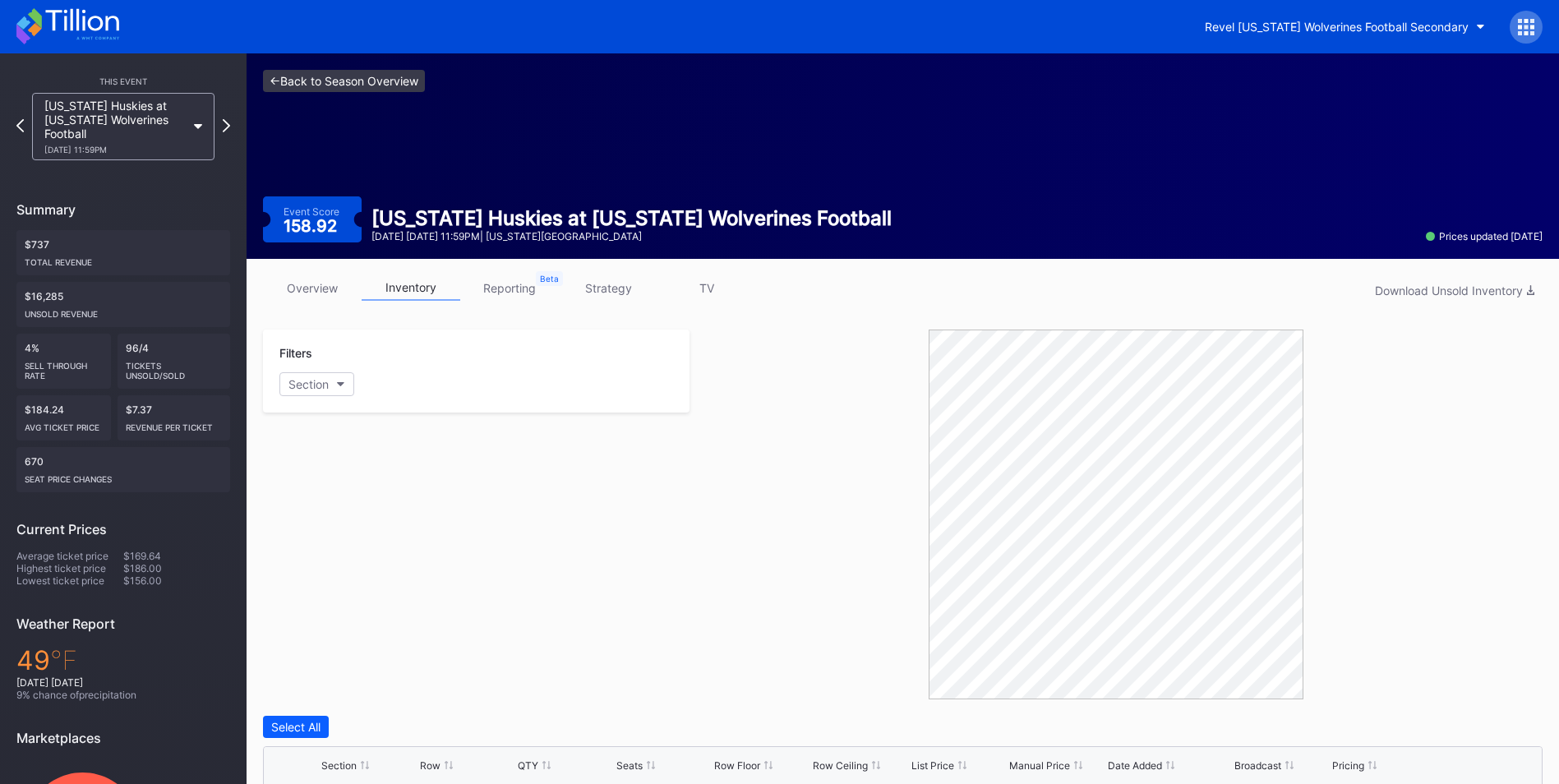
click at [336, 79] on link "<- Back to Season Overview" at bounding box center [344, 81] width 162 height 22
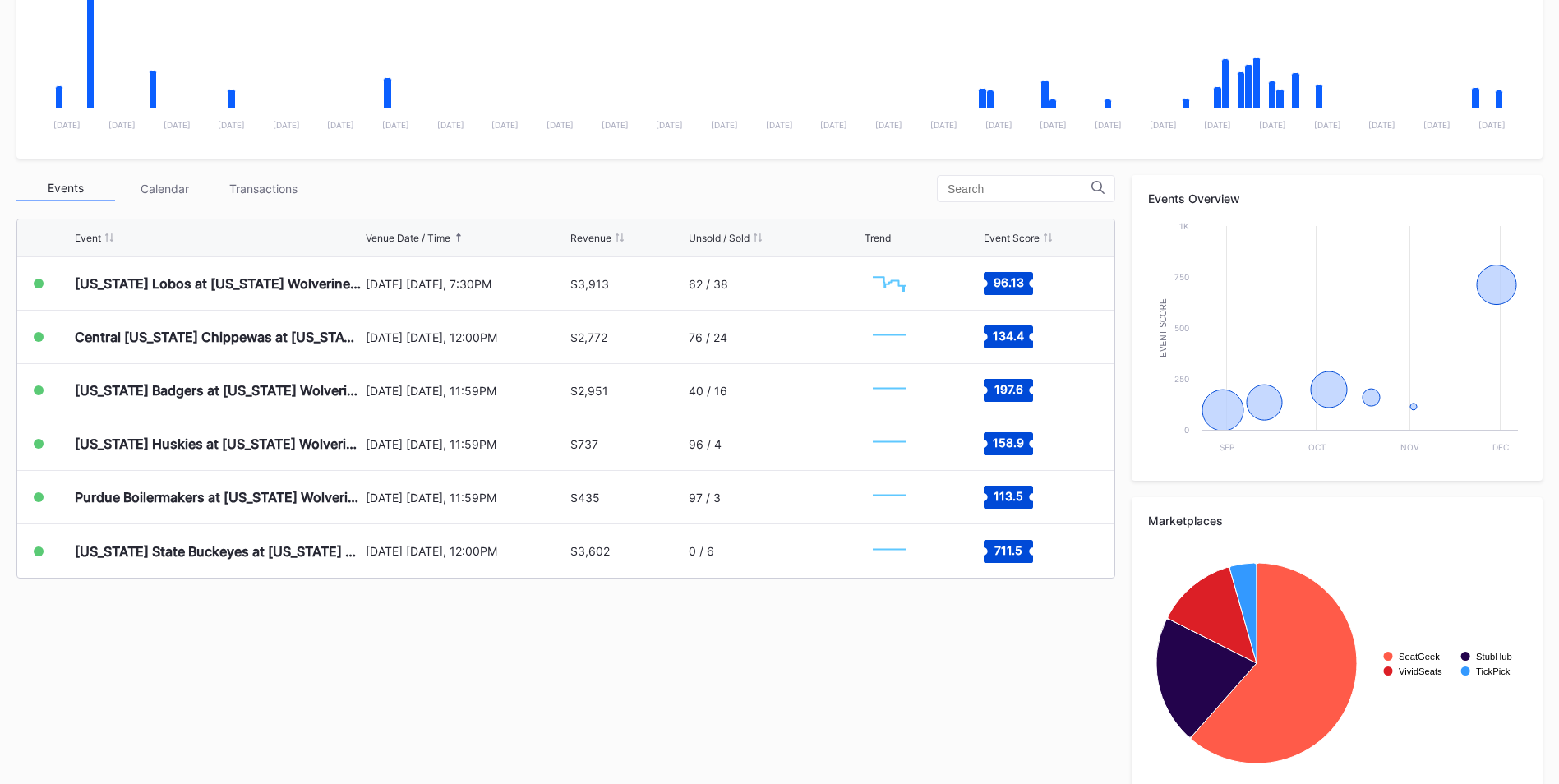
scroll to position [458, 0]
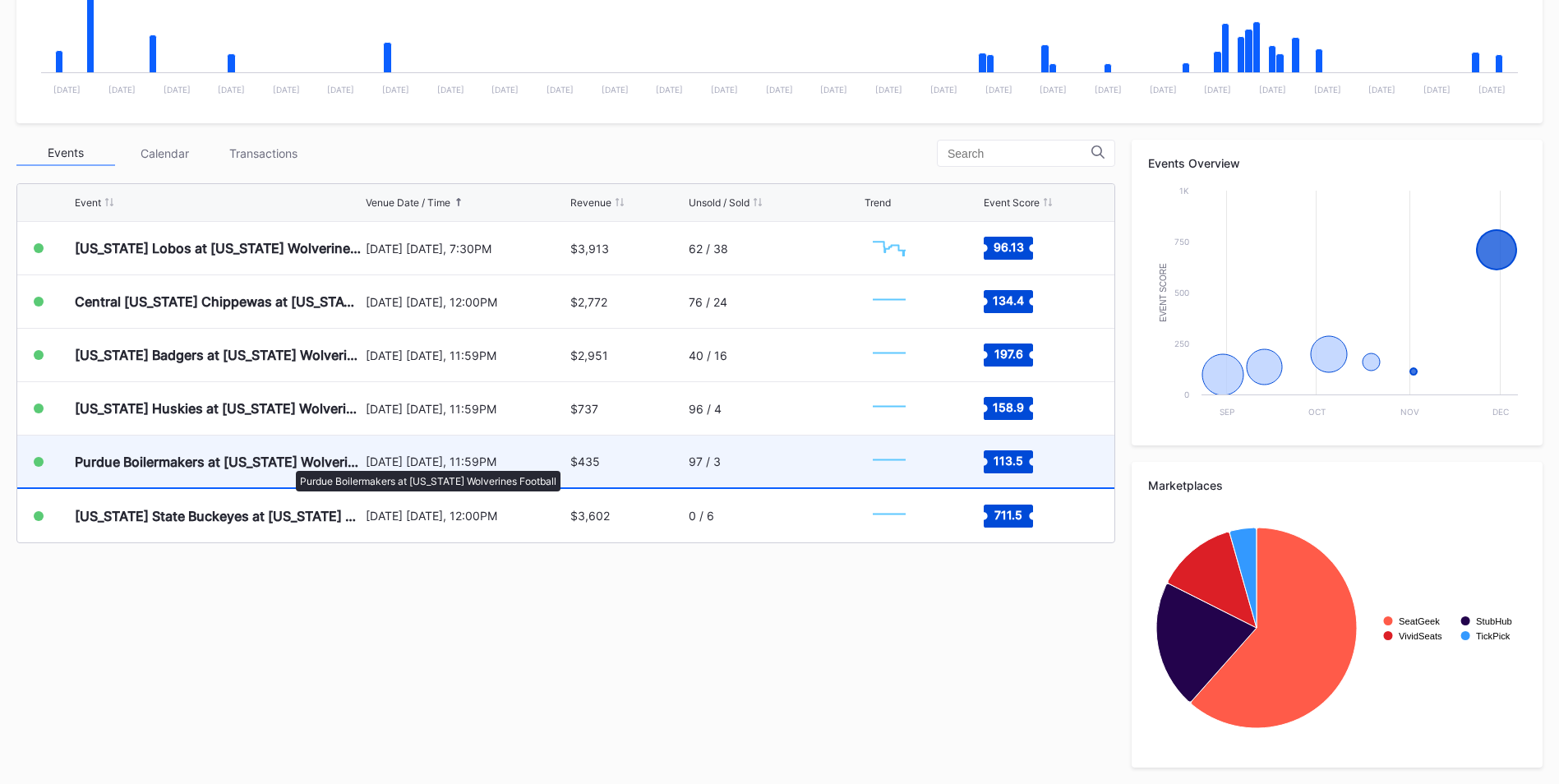
click at [288, 463] on div "Purdue Boilermakers at [US_STATE] Wolverines Football" at bounding box center [218, 462] width 287 height 17
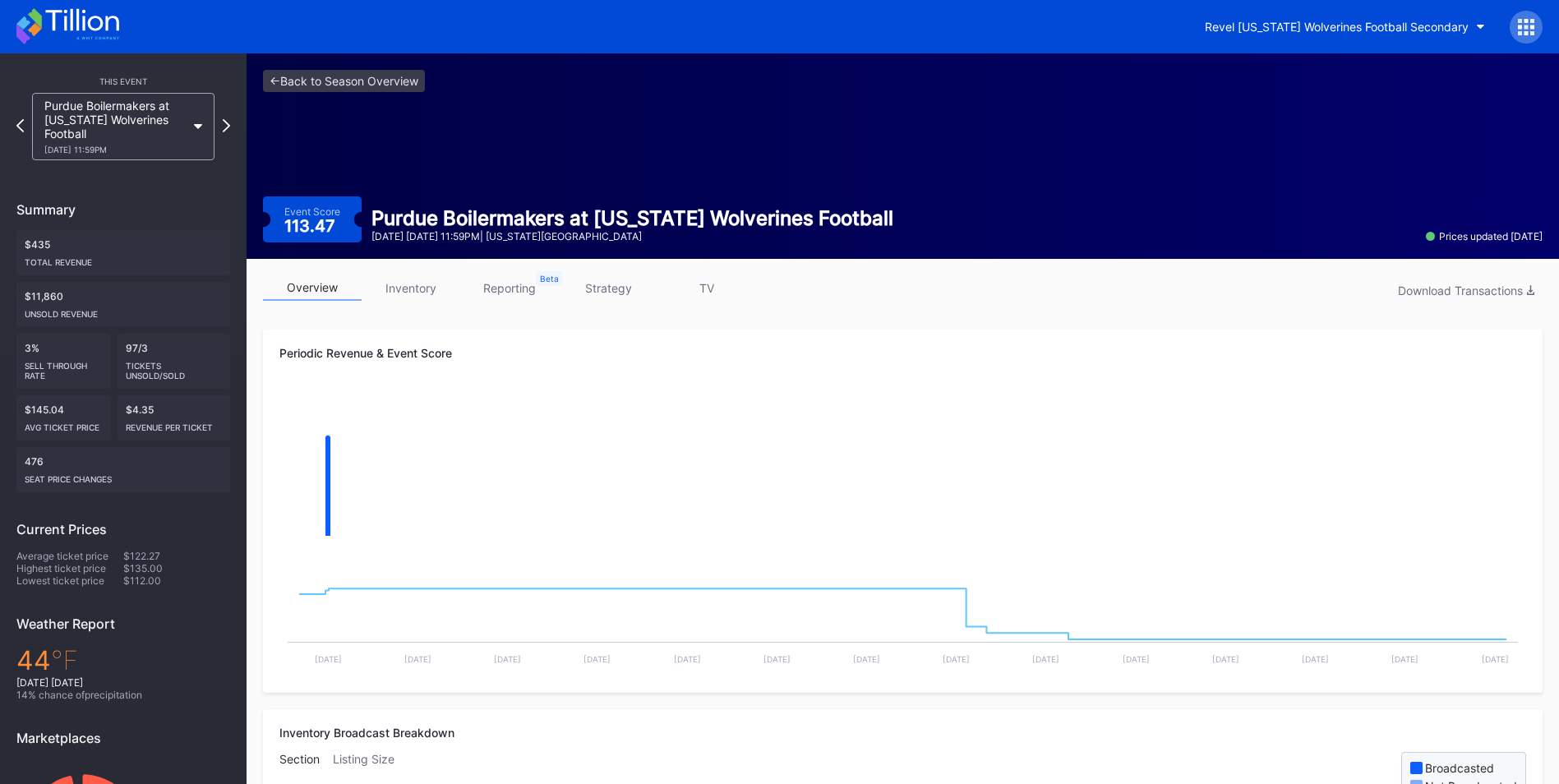
click at [431, 283] on link "inventory" at bounding box center [411, 288] width 99 height 26
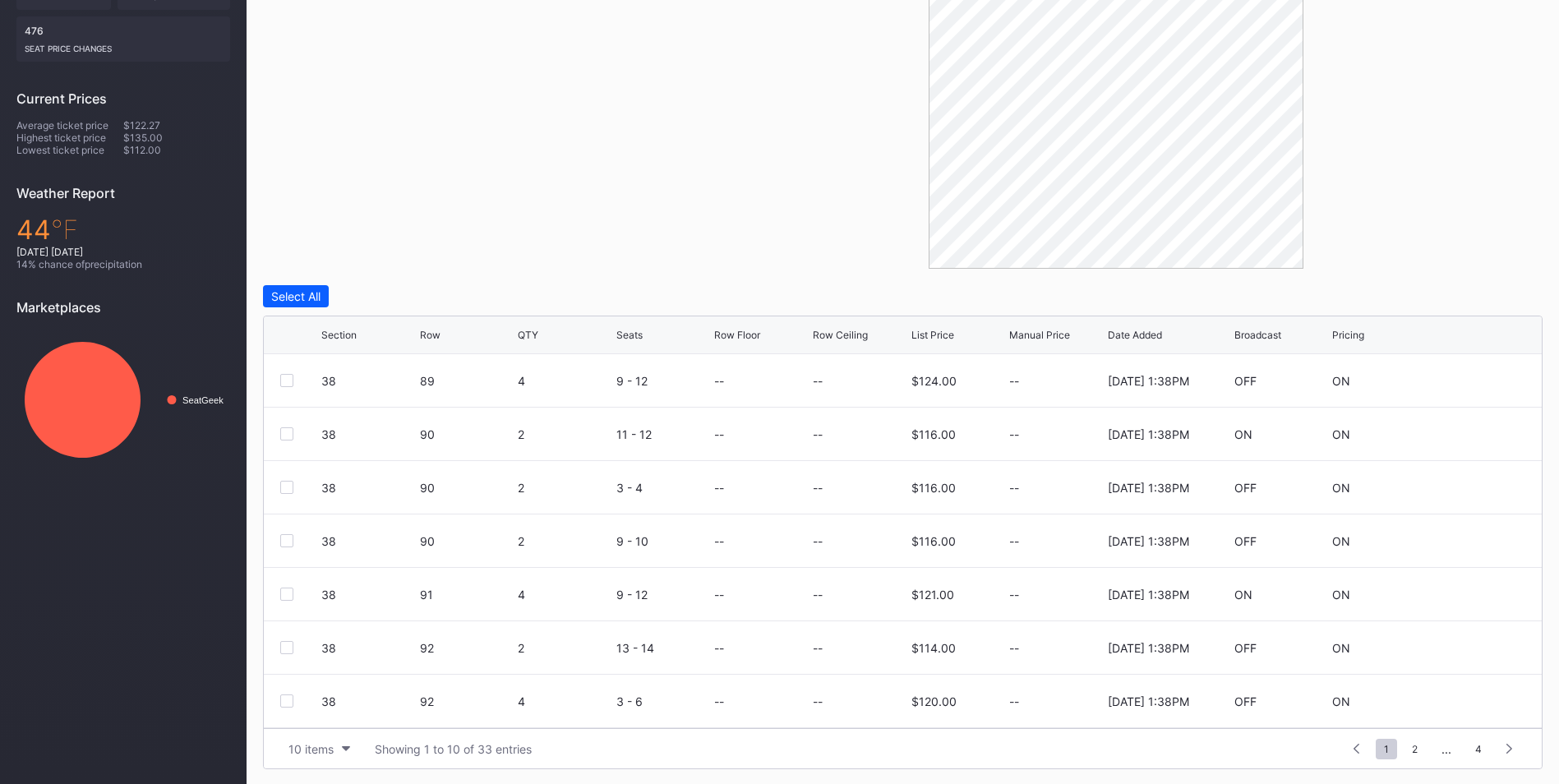
scroll to position [433, 0]
click at [1044, 487] on span "2" at bounding box center [1415, 747] width 22 height 20
click at [1044, 487] on icon at bounding box center [1362, 747] width 6 height 10
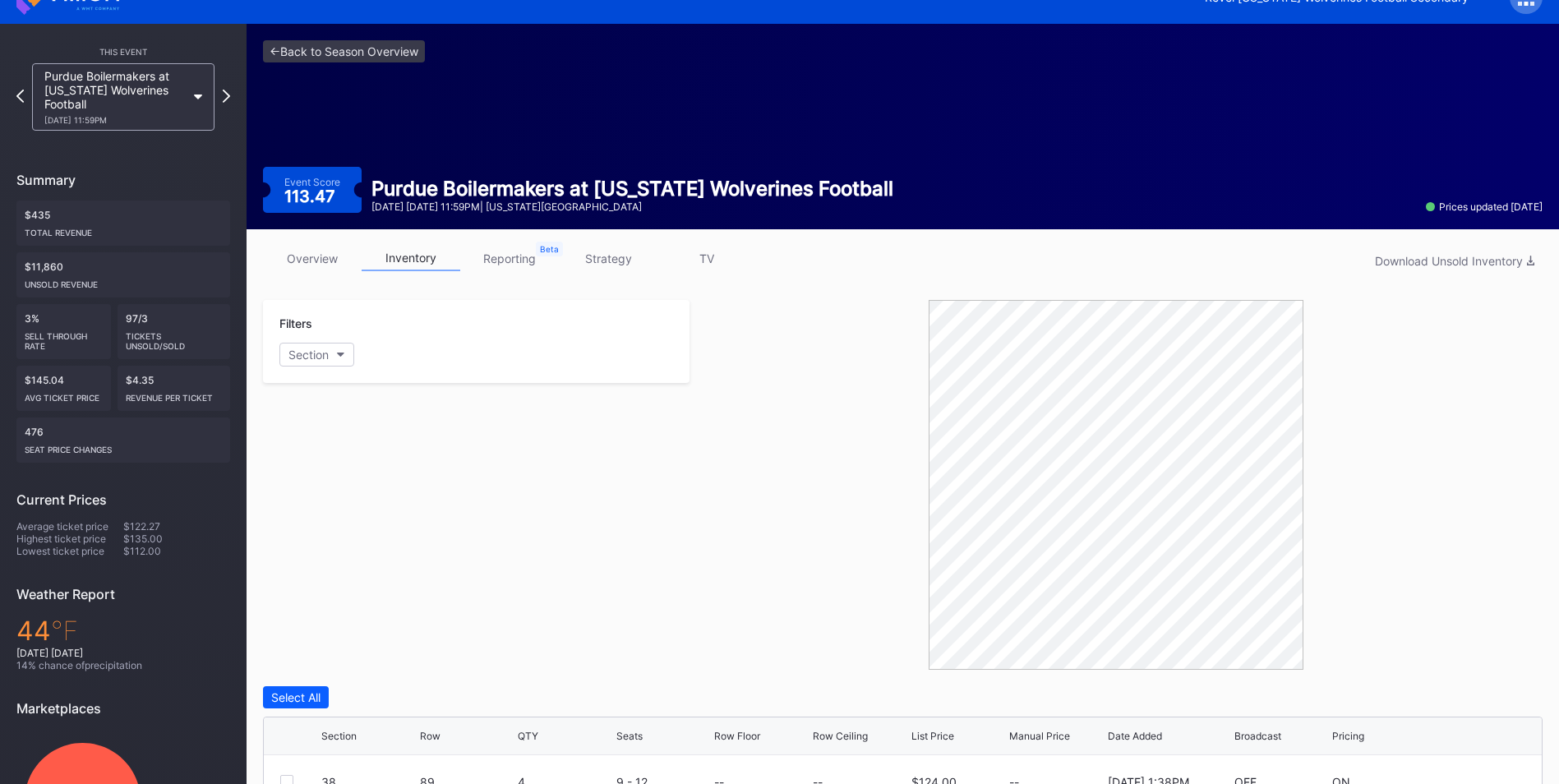
scroll to position [0, 0]
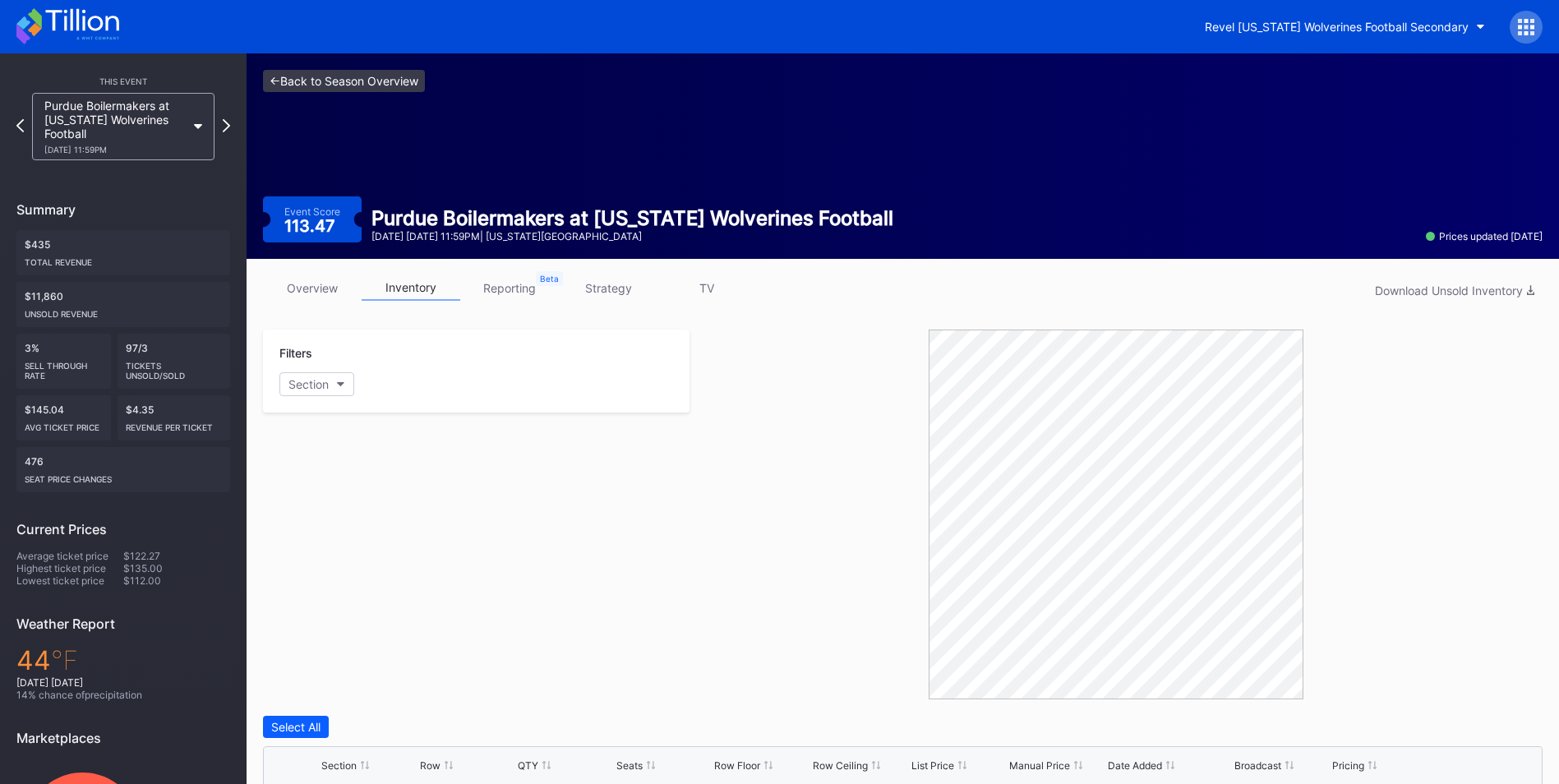
click at [339, 77] on link "<- Back to Season Overview" at bounding box center [344, 81] width 162 height 22
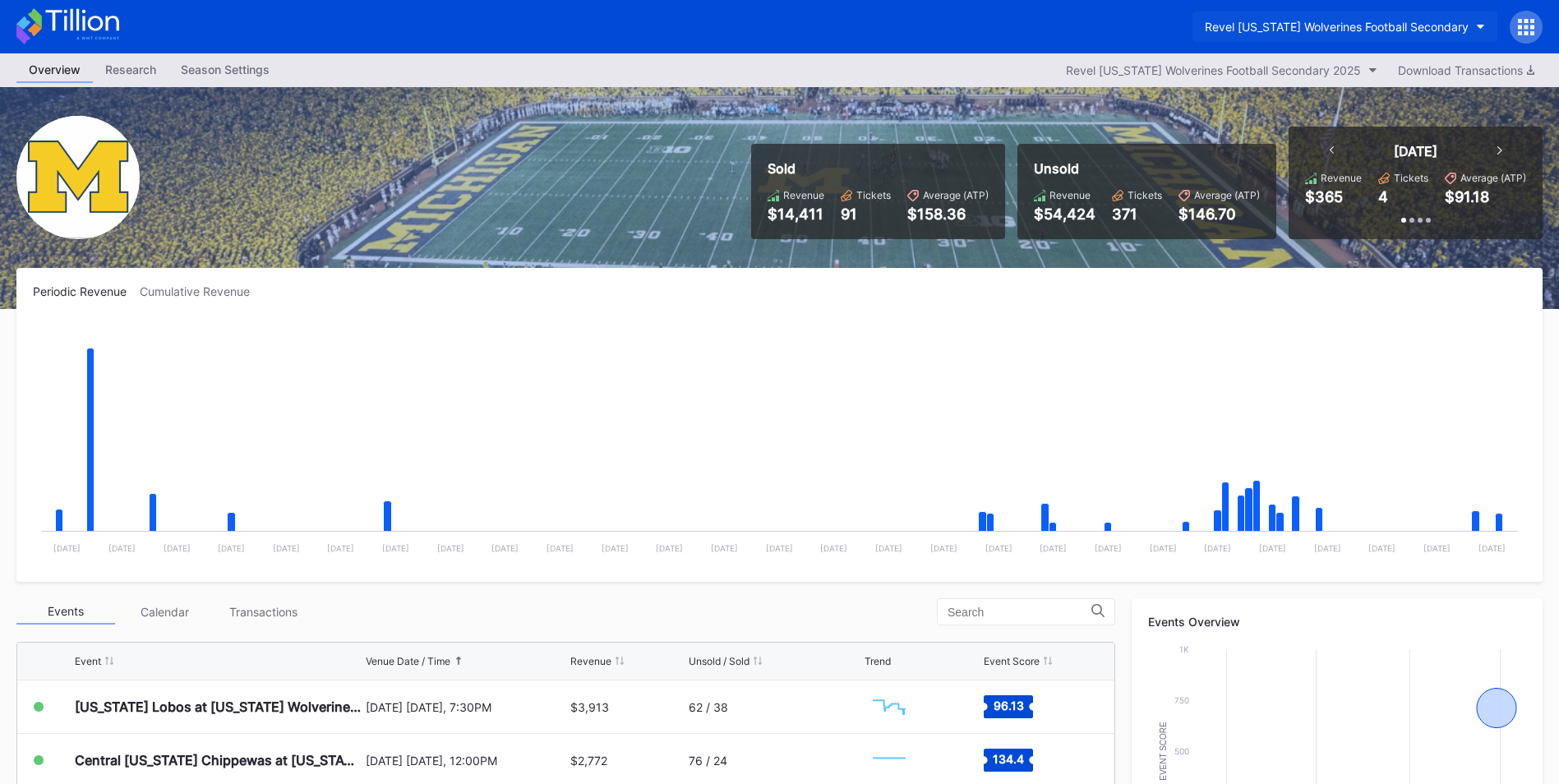
click at [1044, 23] on button "Revel [US_STATE] Wolverines Football Secondary" at bounding box center [1345, 26] width 305 height 30
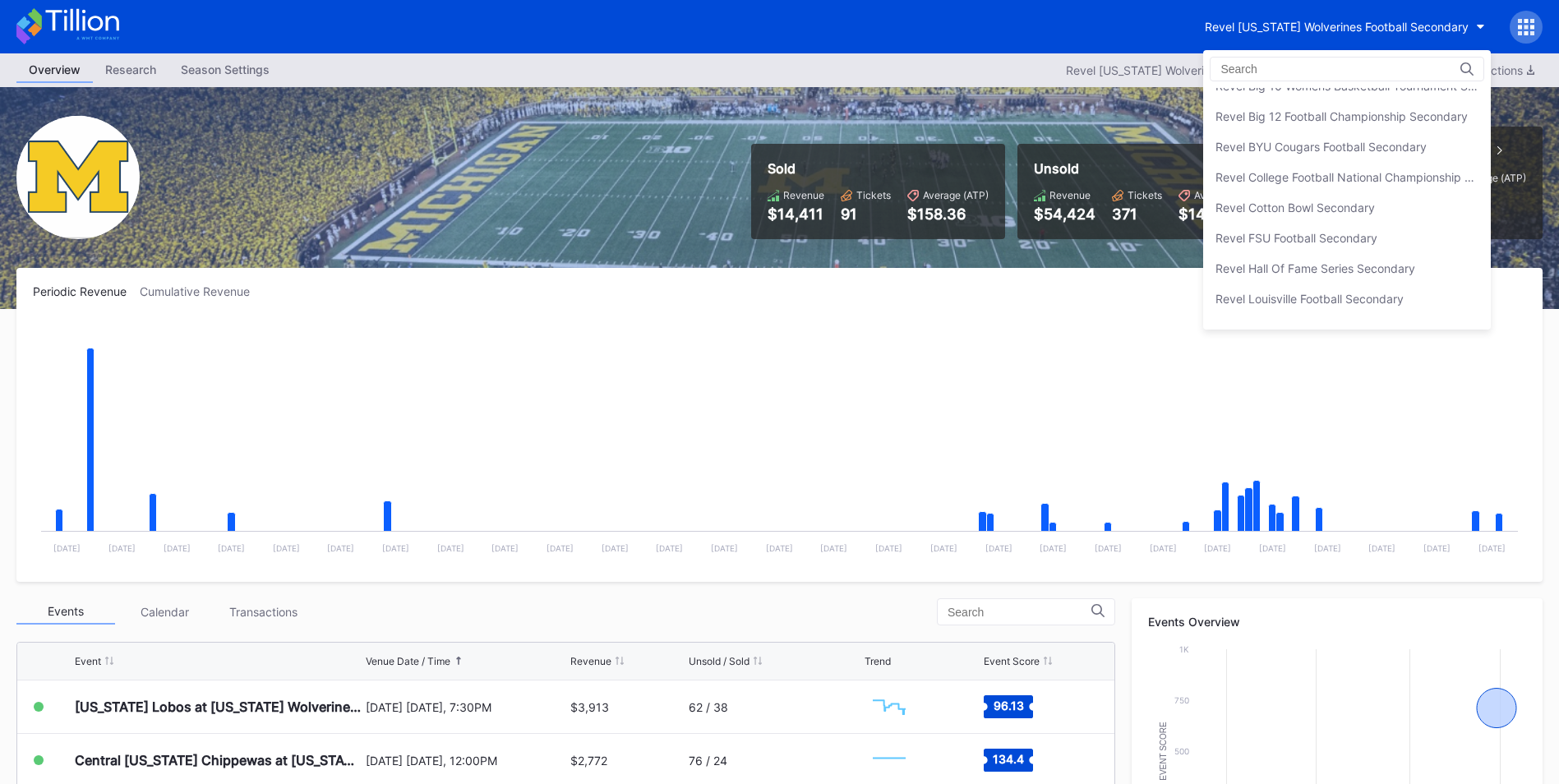
scroll to position [176, 0]
click at [1044, 220] on div "Revel FSU Football Secondary" at bounding box center [1347, 231] width 288 height 30
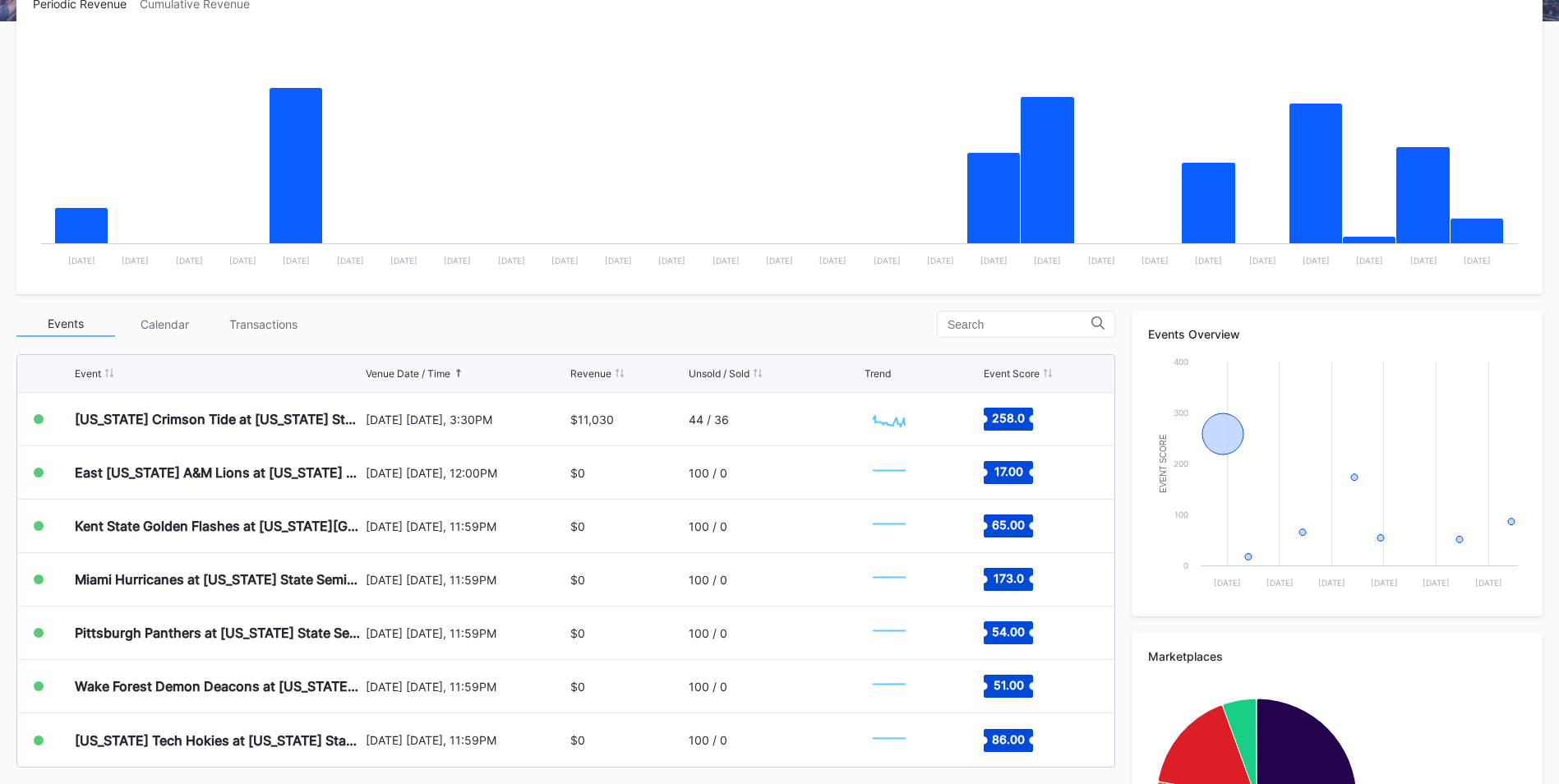
scroll to position [343, 0]
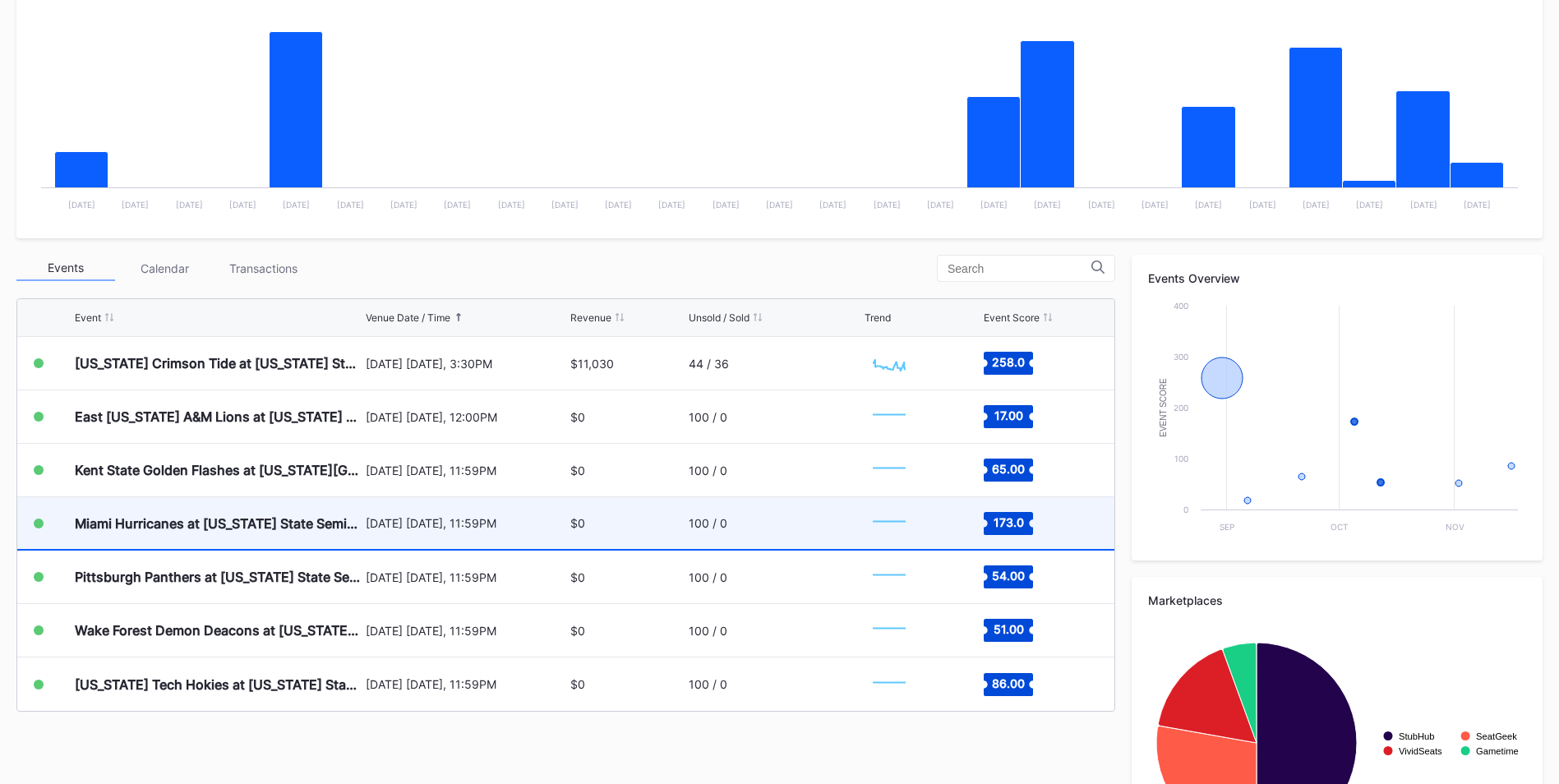
click at [571, 487] on div "$0" at bounding box center [577, 523] width 15 height 14
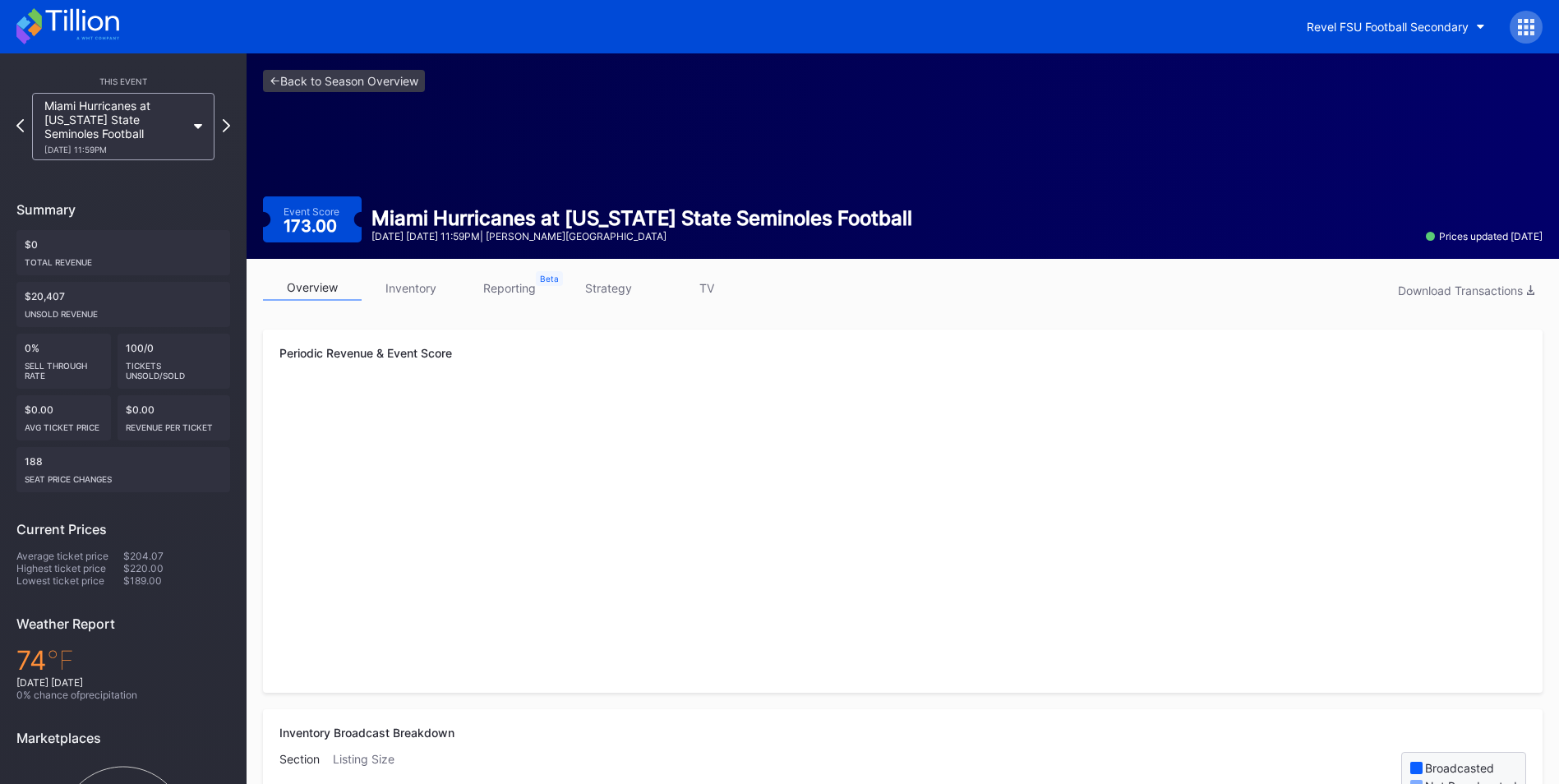
click at [403, 292] on link "inventory" at bounding box center [411, 288] width 99 height 26
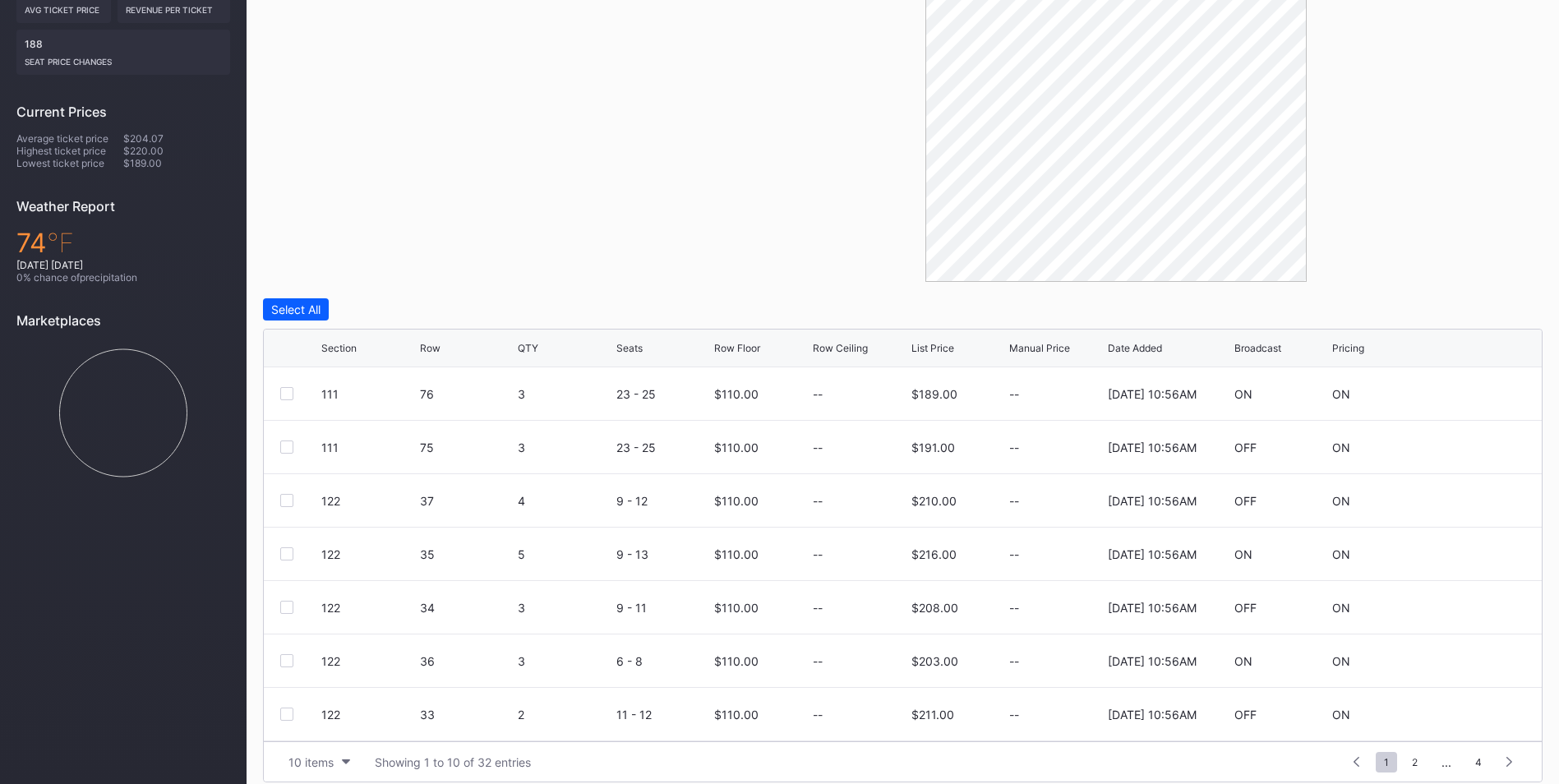
scroll to position [433, 0]
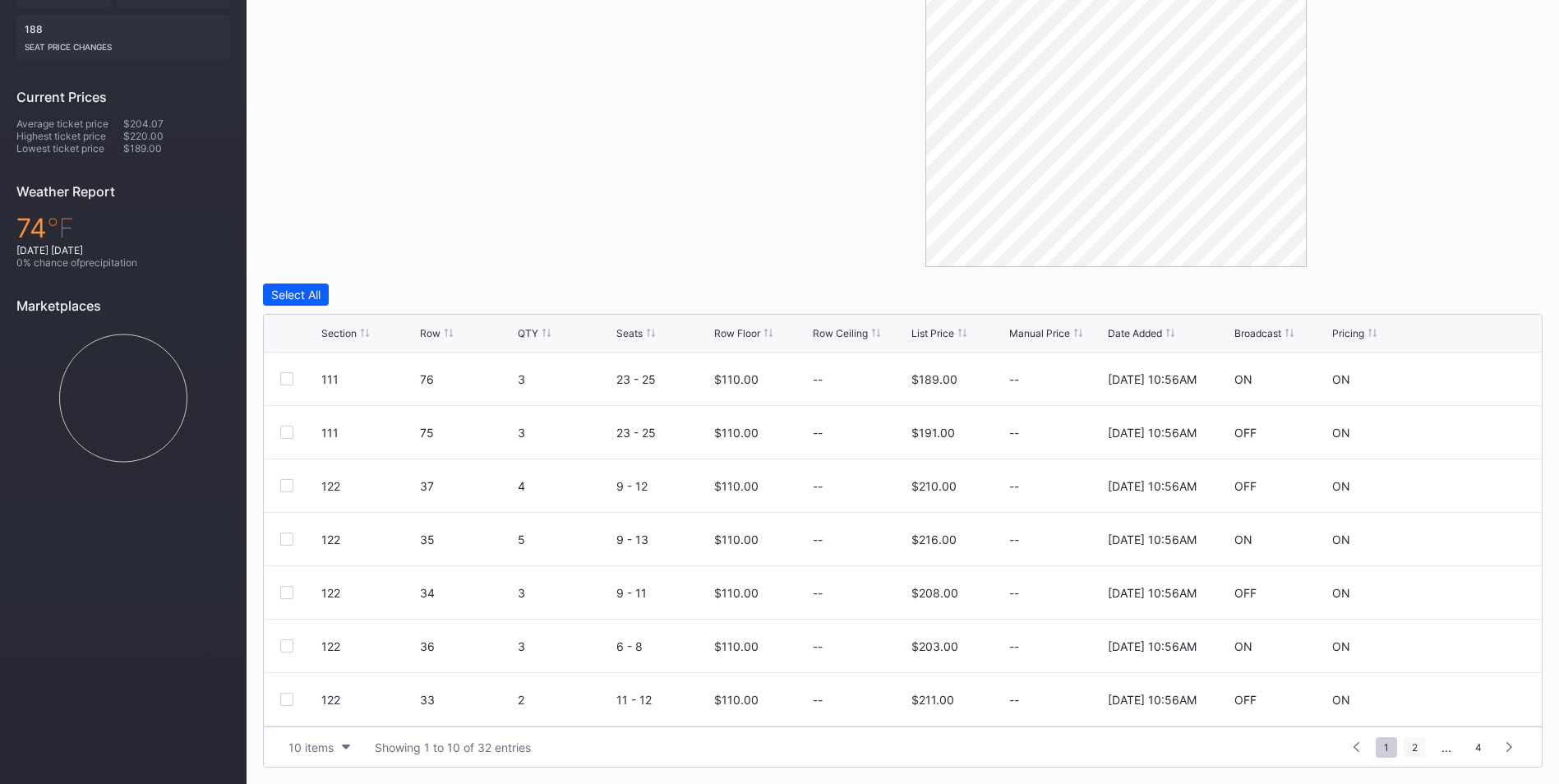
click at [1044, 487] on span "2" at bounding box center [1415, 747] width 22 height 20
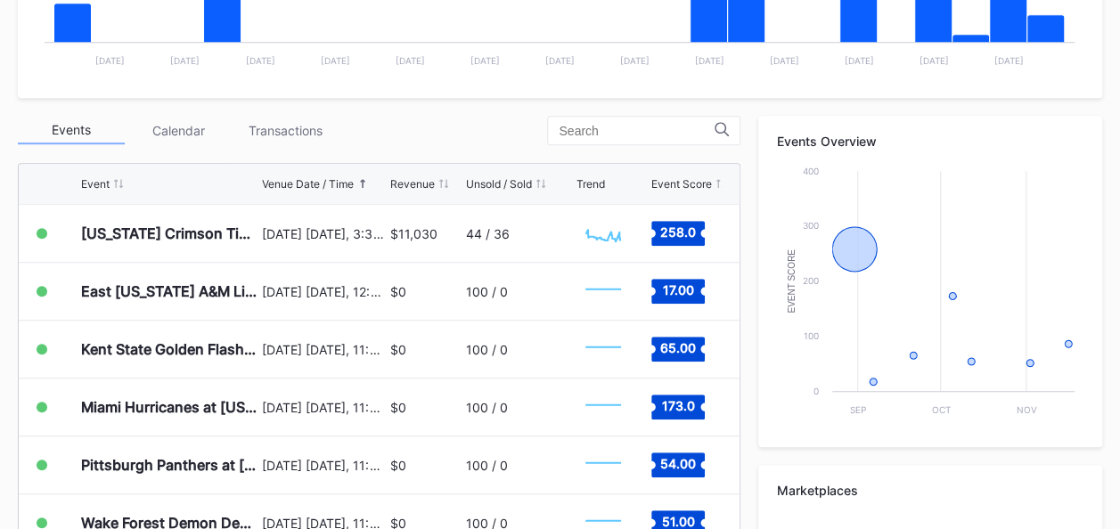
scroll to position [540, 0]
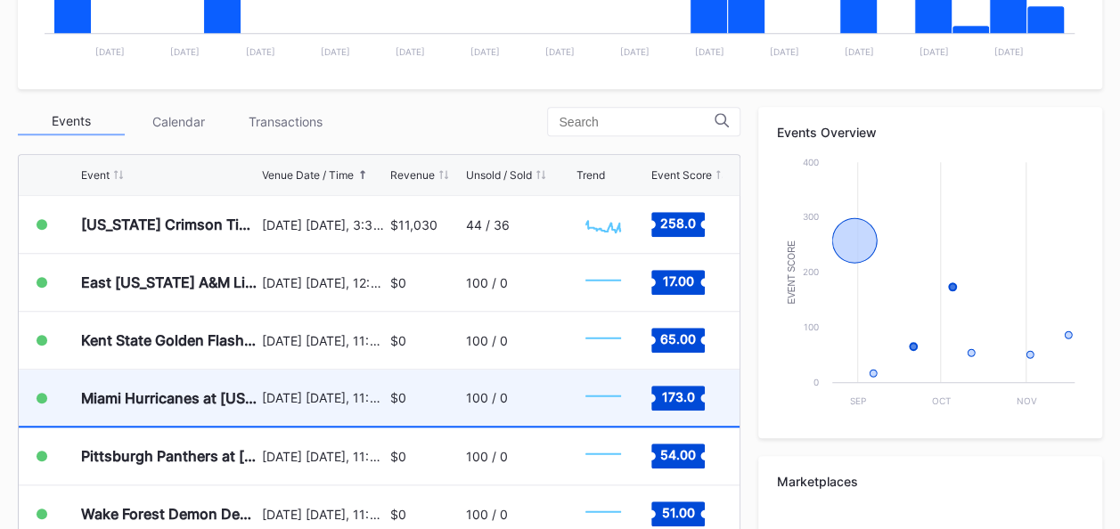
click at [496, 393] on div "100 / 0" at bounding box center [487, 397] width 42 height 15
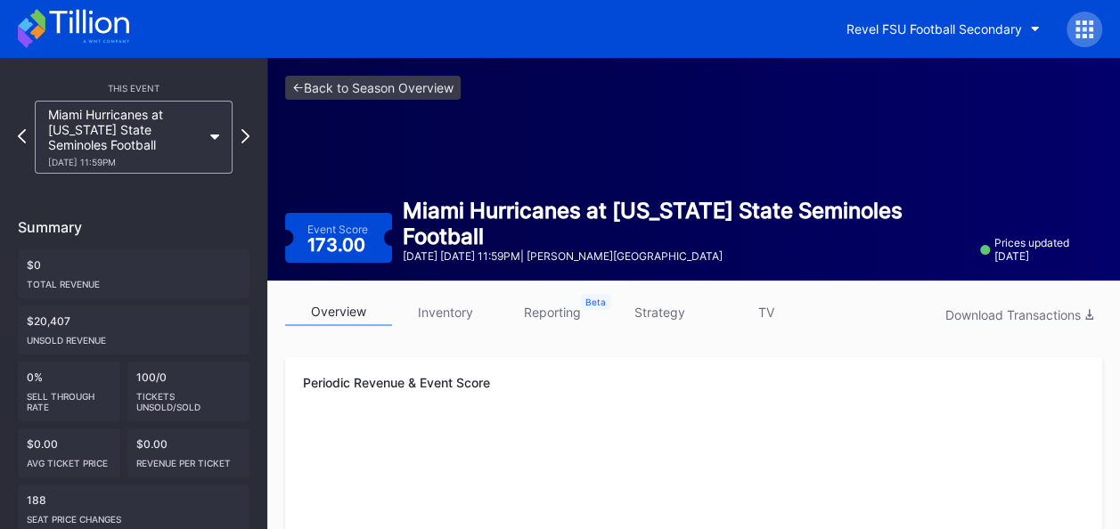
click at [438, 303] on link "inventory" at bounding box center [445, 312] width 107 height 28
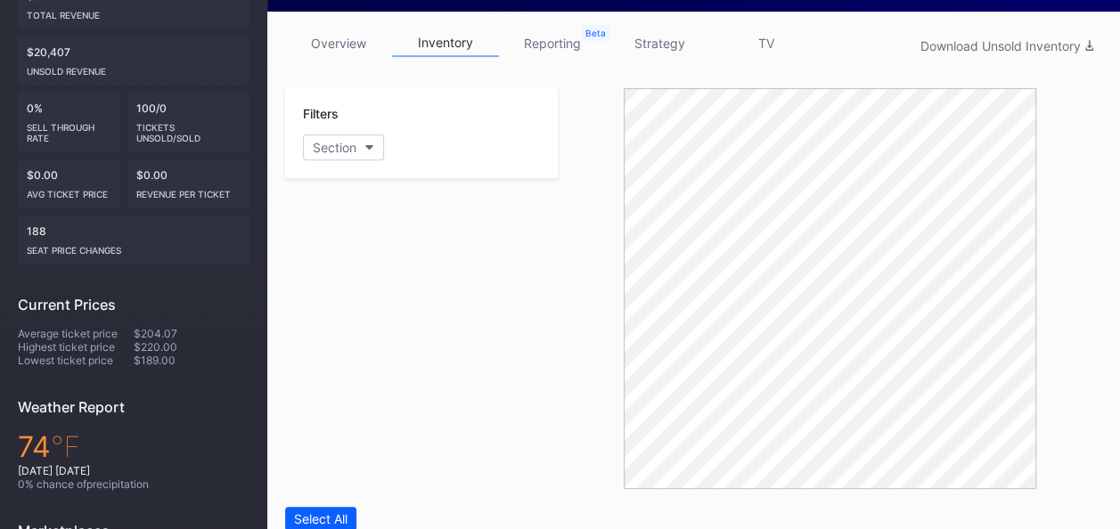
scroll to position [192, 0]
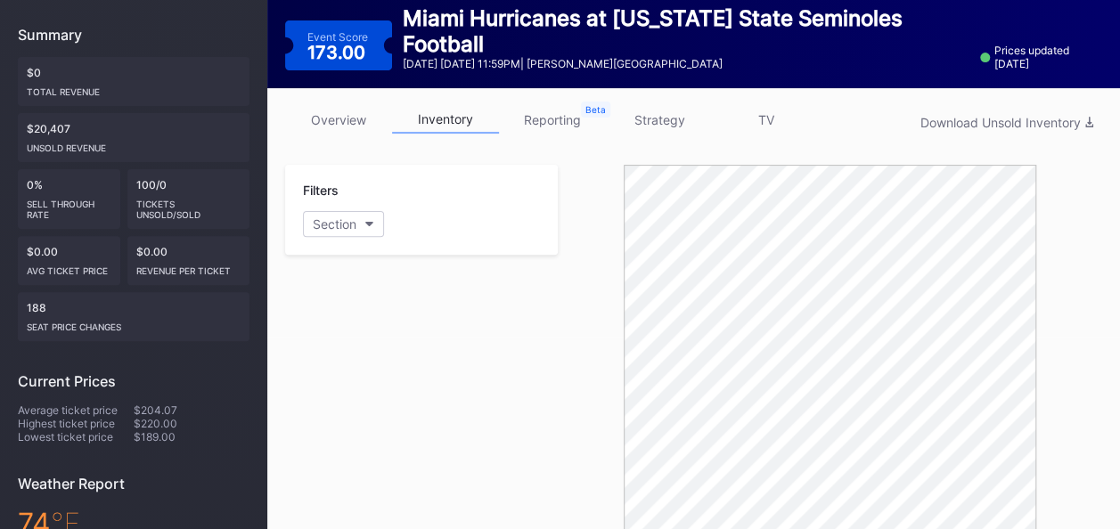
click at [654, 113] on link "strategy" at bounding box center [659, 120] width 107 height 28
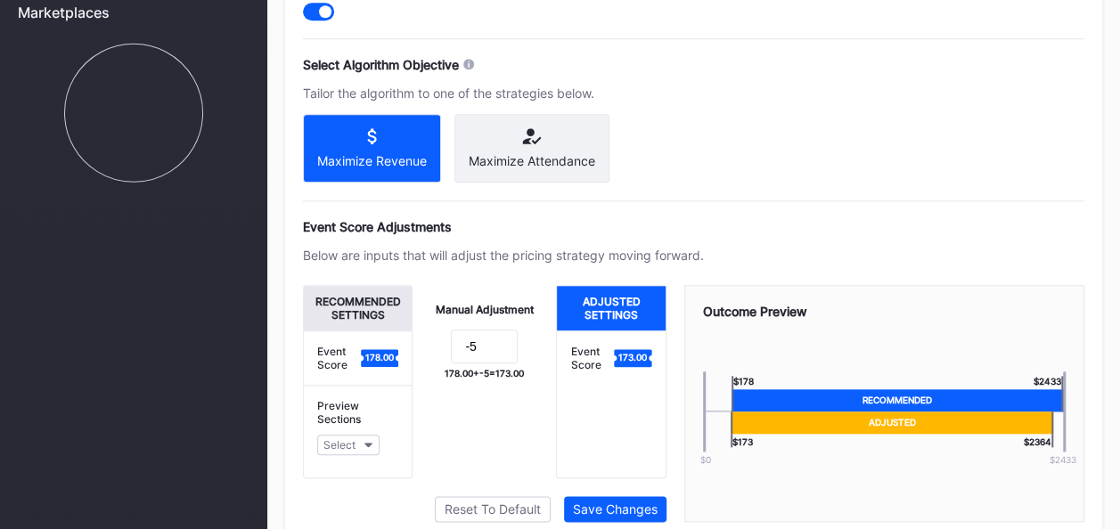
scroll to position [789, 0]
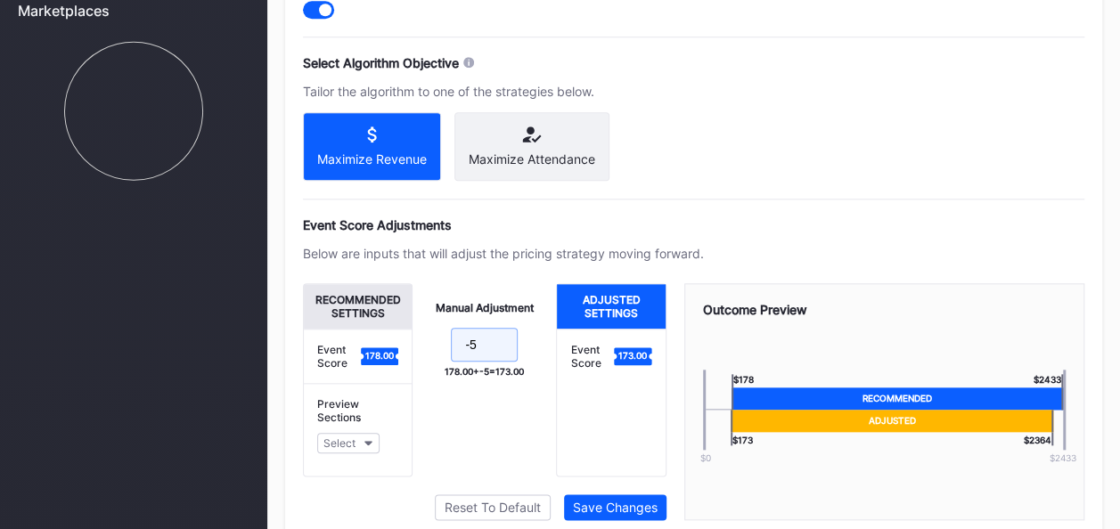
click at [486, 358] on input "-5" at bounding box center [484, 345] width 67 height 34
type input "-25"
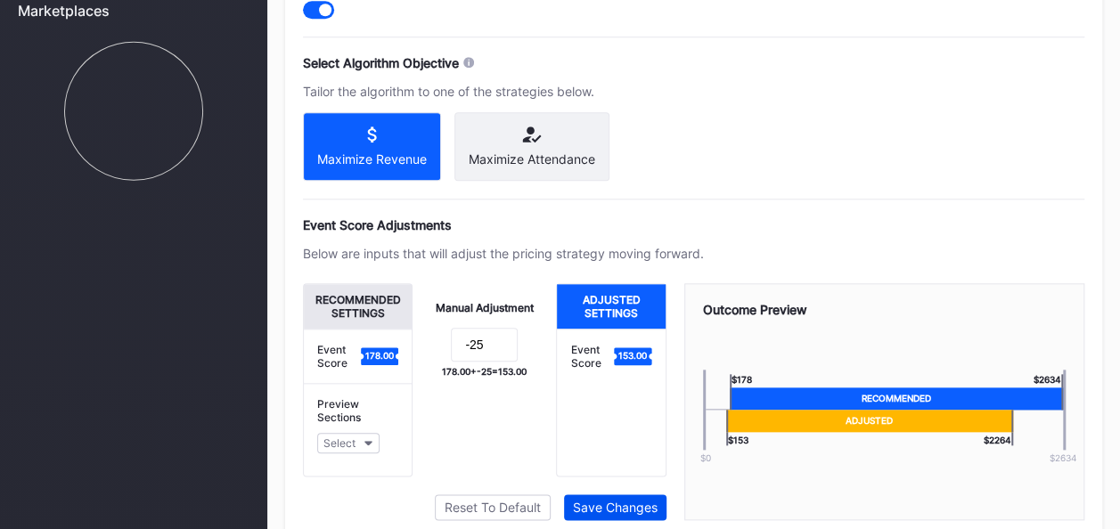
click at [627, 510] on div "Save Changes" at bounding box center [615, 507] width 85 height 15
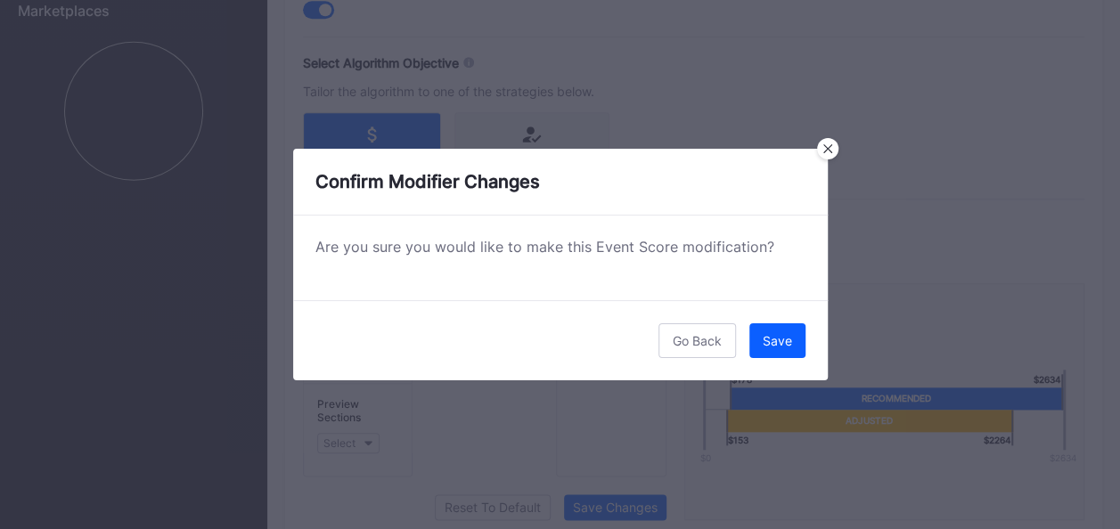
drag, startPoint x: 788, startPoint y: 346, endPoint x: 780, endPoint y: 321, distance: 26.2
click at [786, 346] on div "Save" at bounding box center [777, 340] width 29 height 15
